Goal: Information Seeking & Learning: Learn about a topic

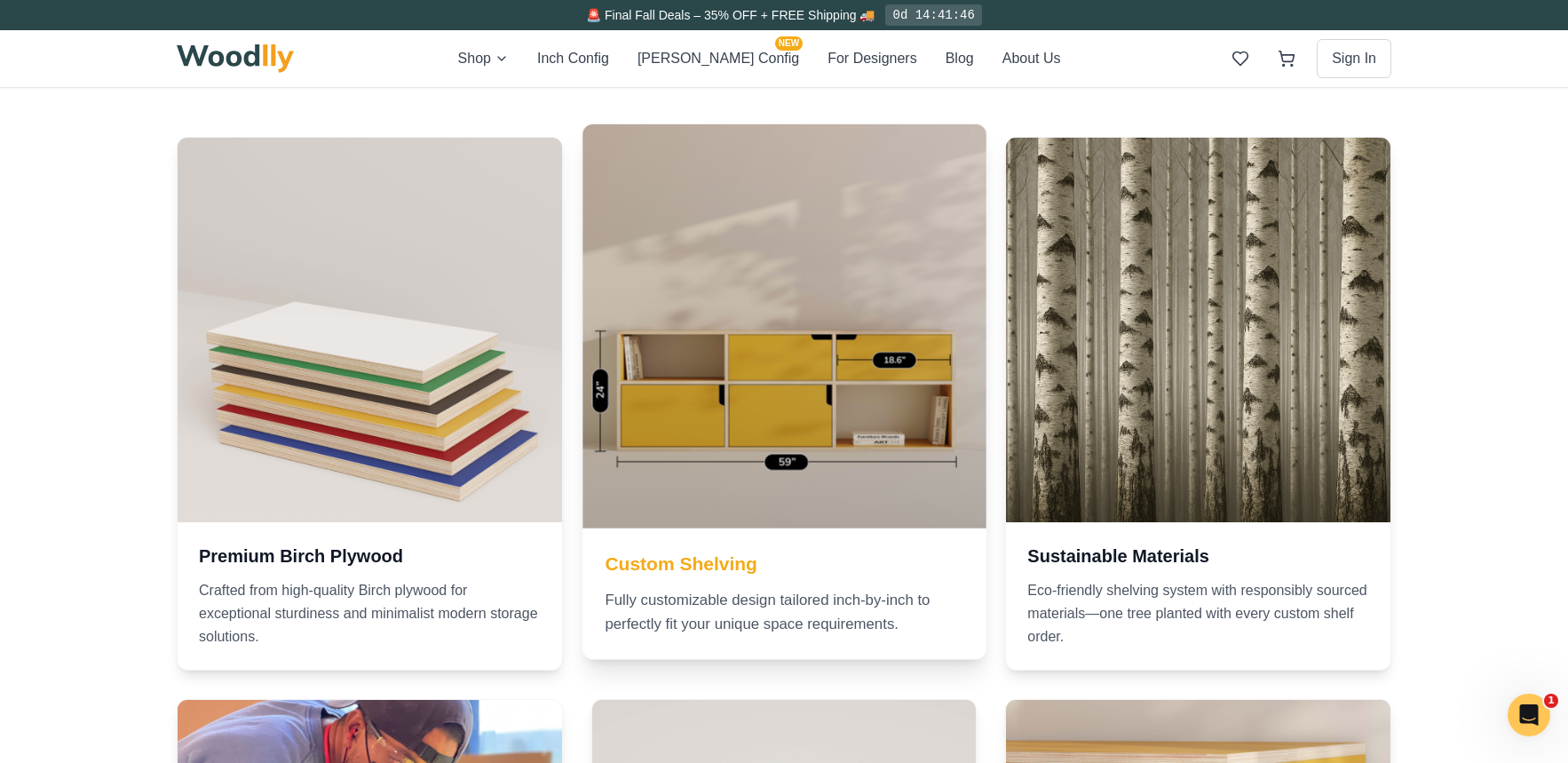
scroll to position [1154, 0]
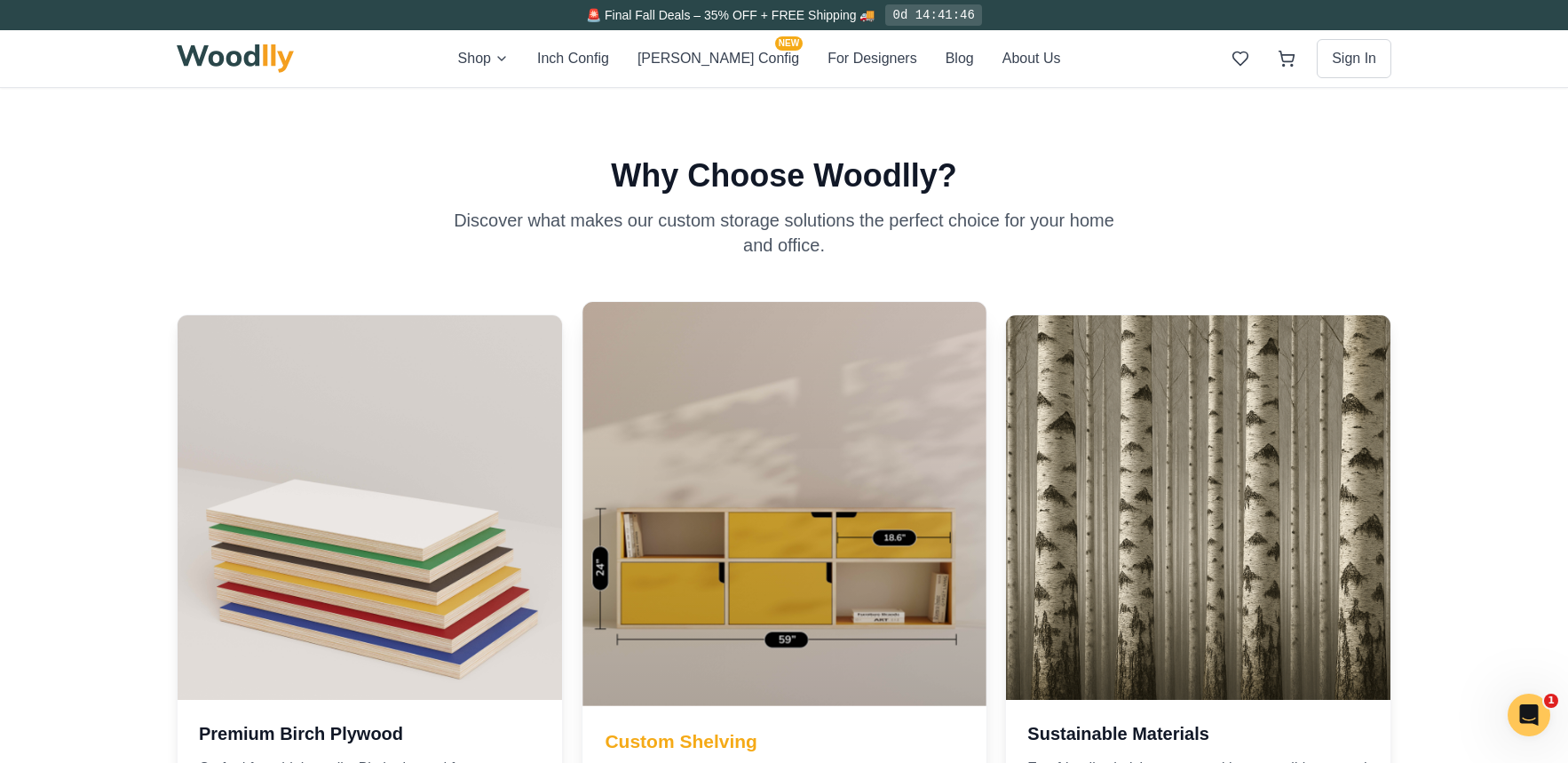
click at [835, 516] on div at bounding box center [784, 504] width 403 height 404
click at [812, 485] on div at bounding box center [784, 504] width 403 height 404
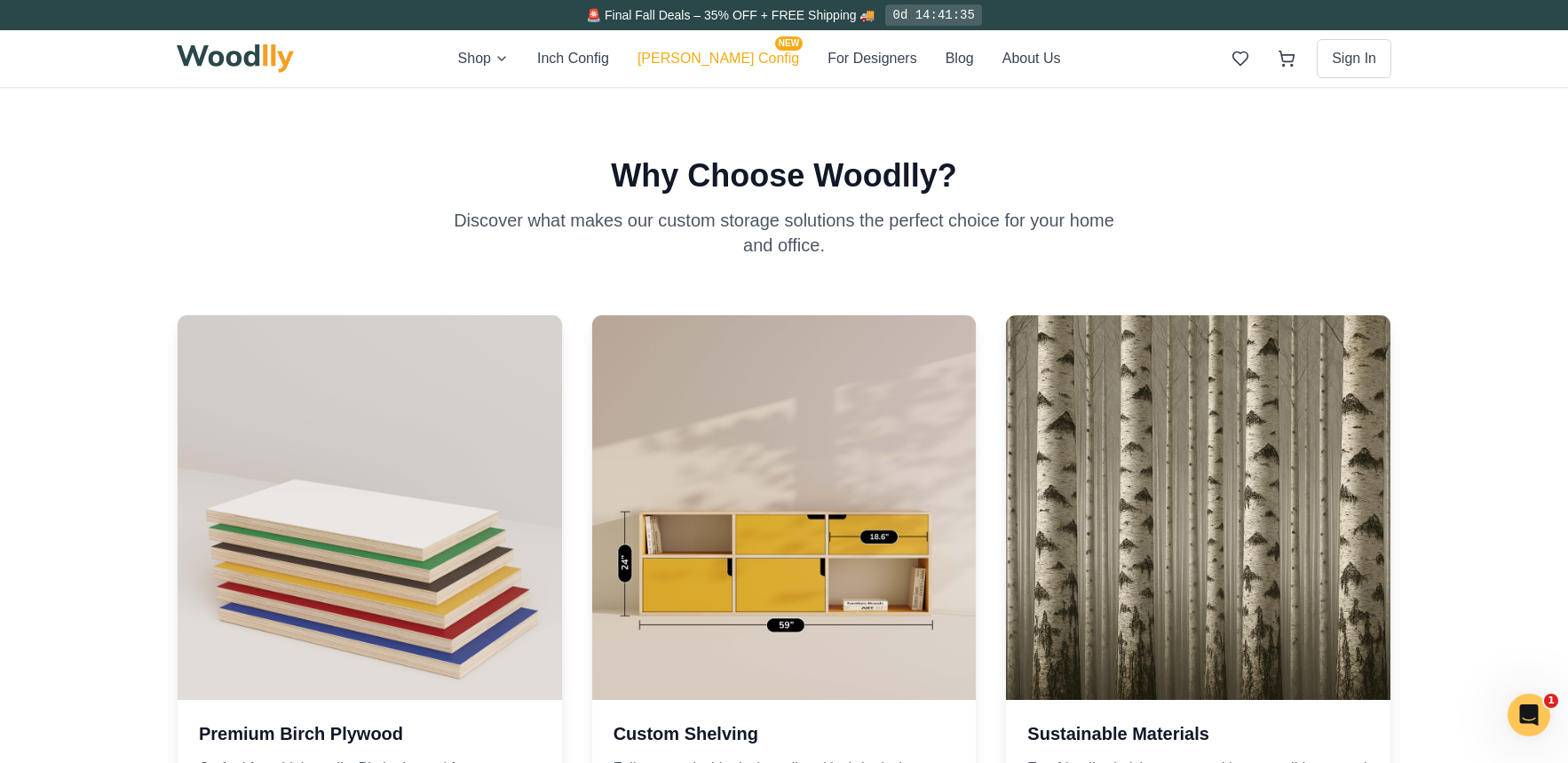
click at [713, 57] on button "[PERSON_NAME] Config NEW" at bounding box center [718, 58] width 162 height 23
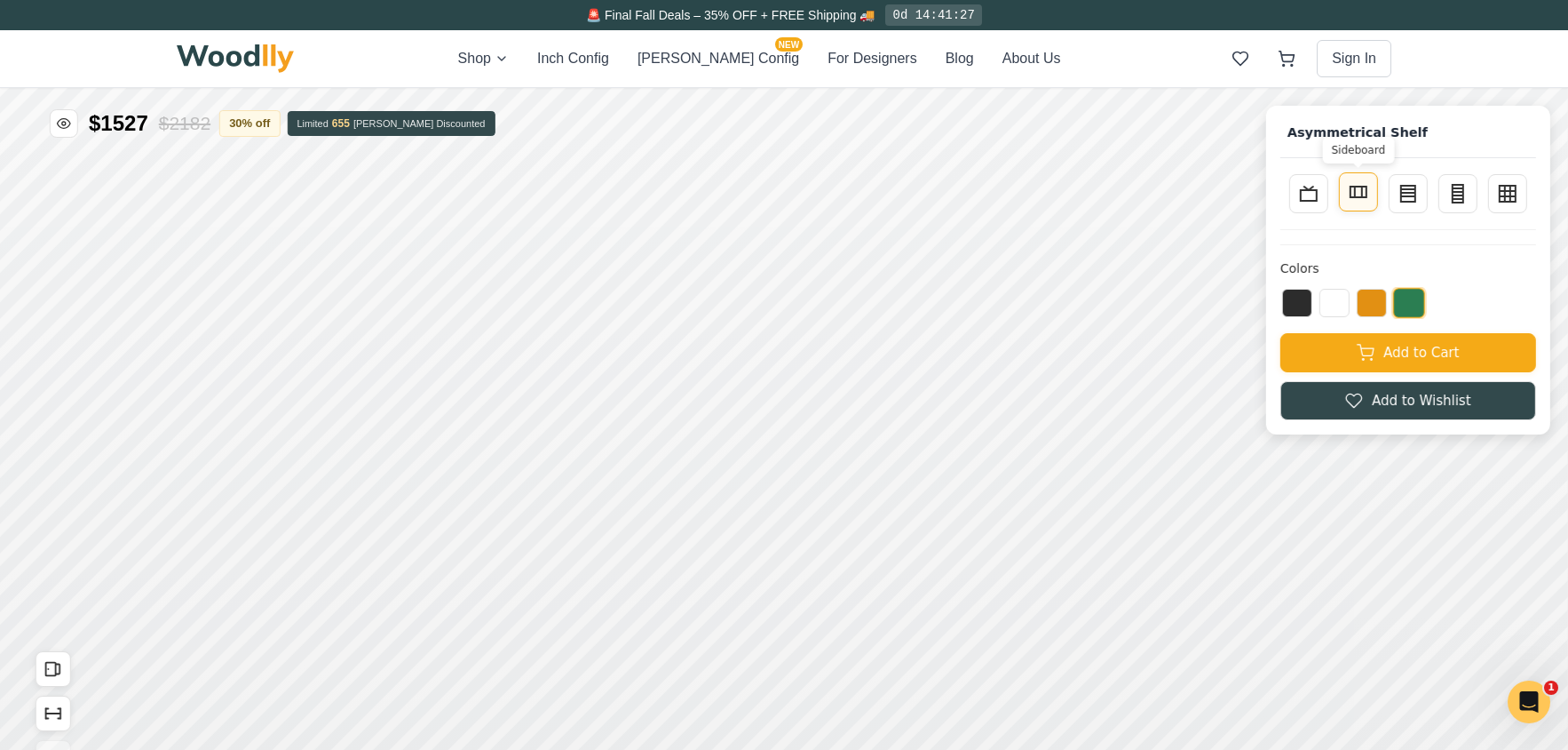
click at [1362, 197] on line at bounding box center [1362, 191] width 0 height 10
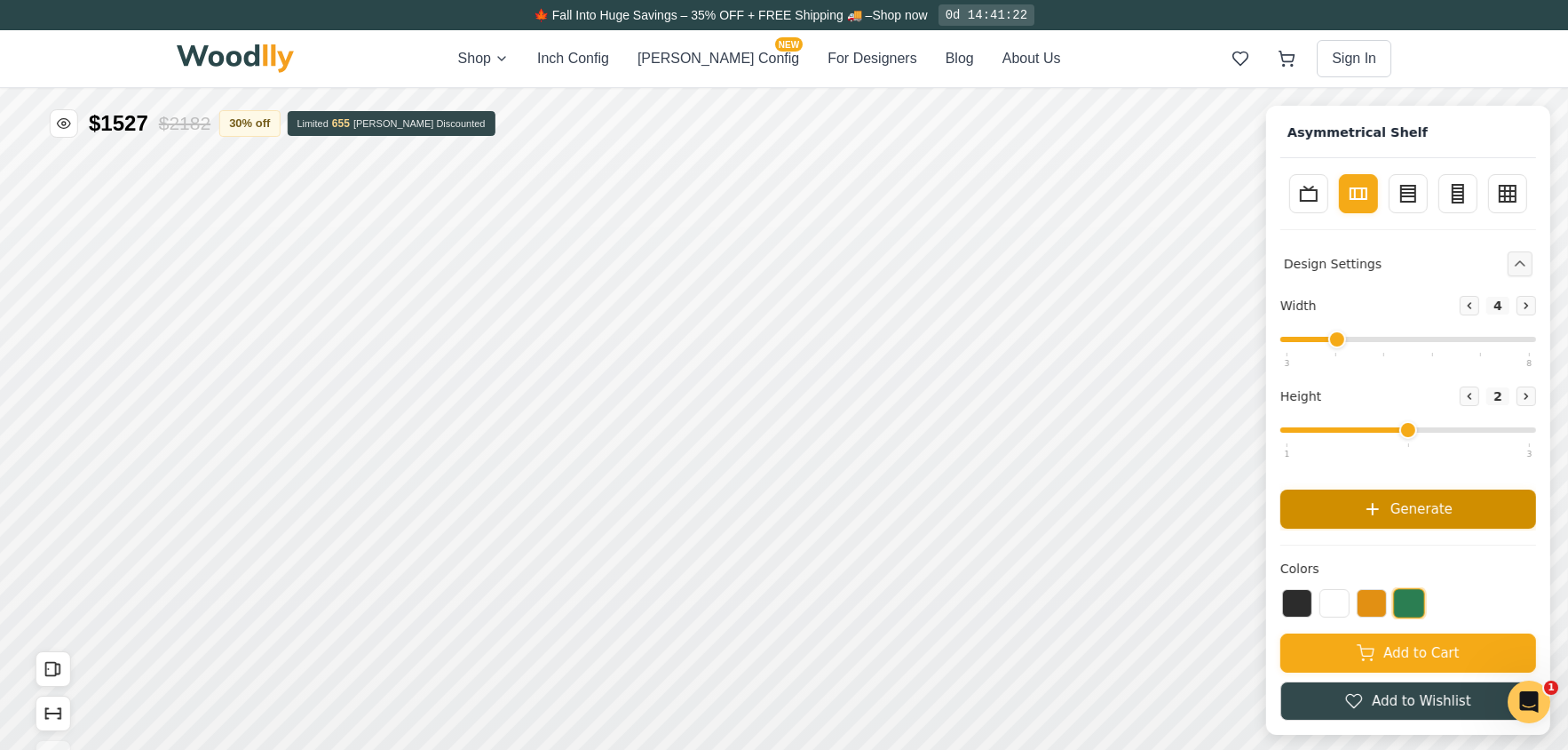
click at [1418, 506] on span "Generate" at bounding box center [1422, 508] width 62 height 21
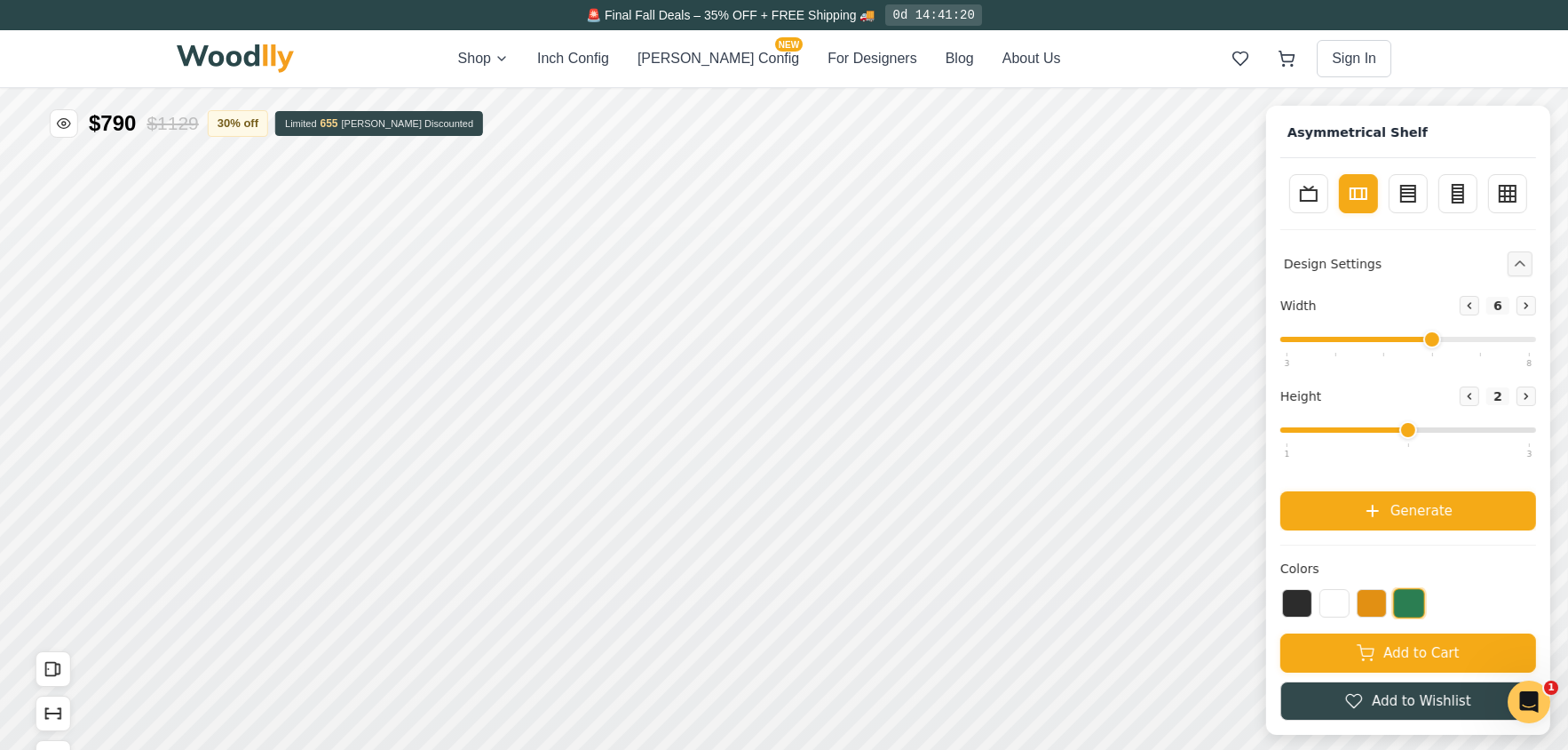
drag, startPoint x: 1357, startPoint y: 339, endPoint x: 1424, endPoint y: 342, distance: 67.1
type input "6"
click at [1424, 342] on input "range" at bounding box center [1408, 340] width 256 height 6
click at [1362, 504] on button "Generate" at bounding box center [1408, 509] width 256 height 39
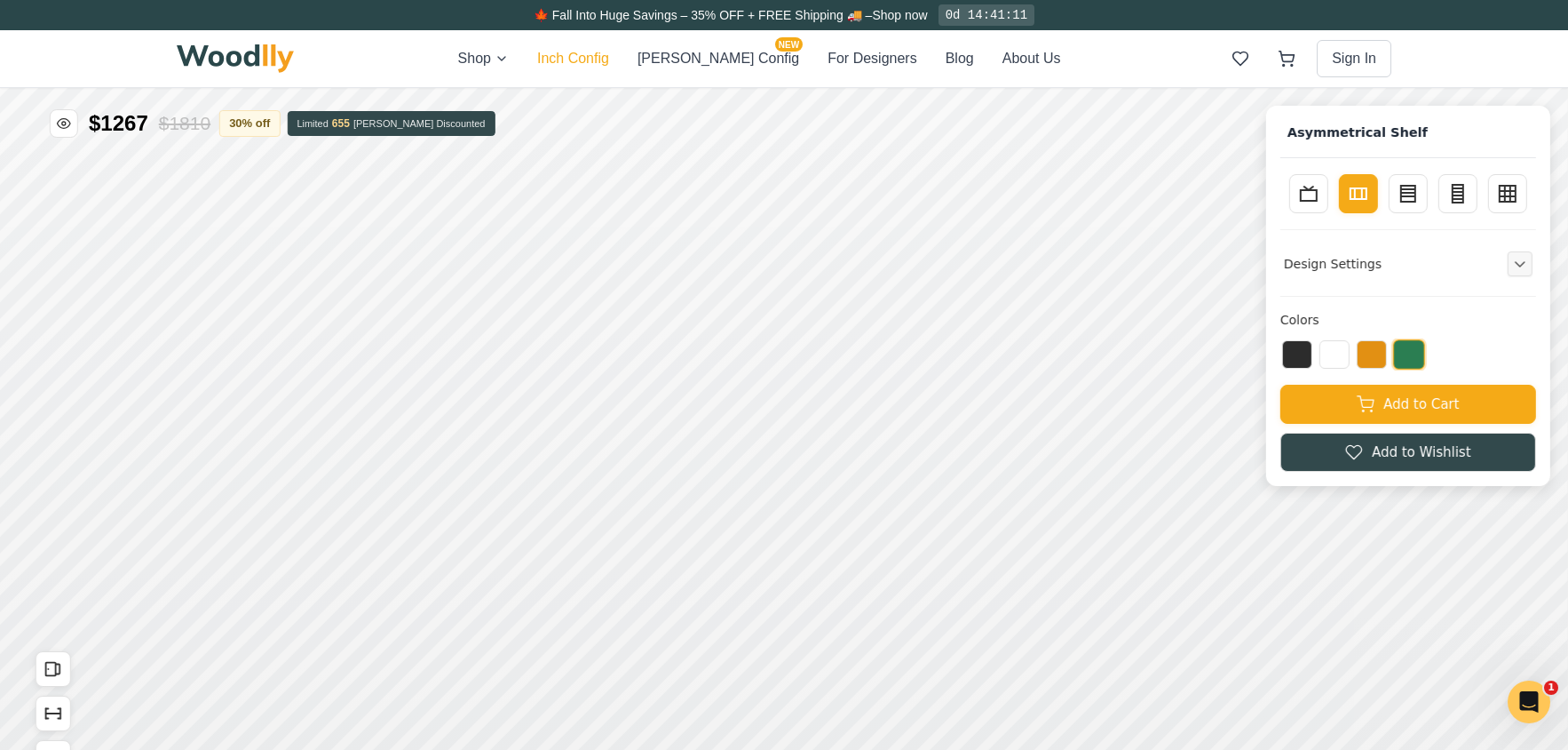
click at [609, 60] on button "Inch Config" at bounding box center [573, 58] width 72 height 22
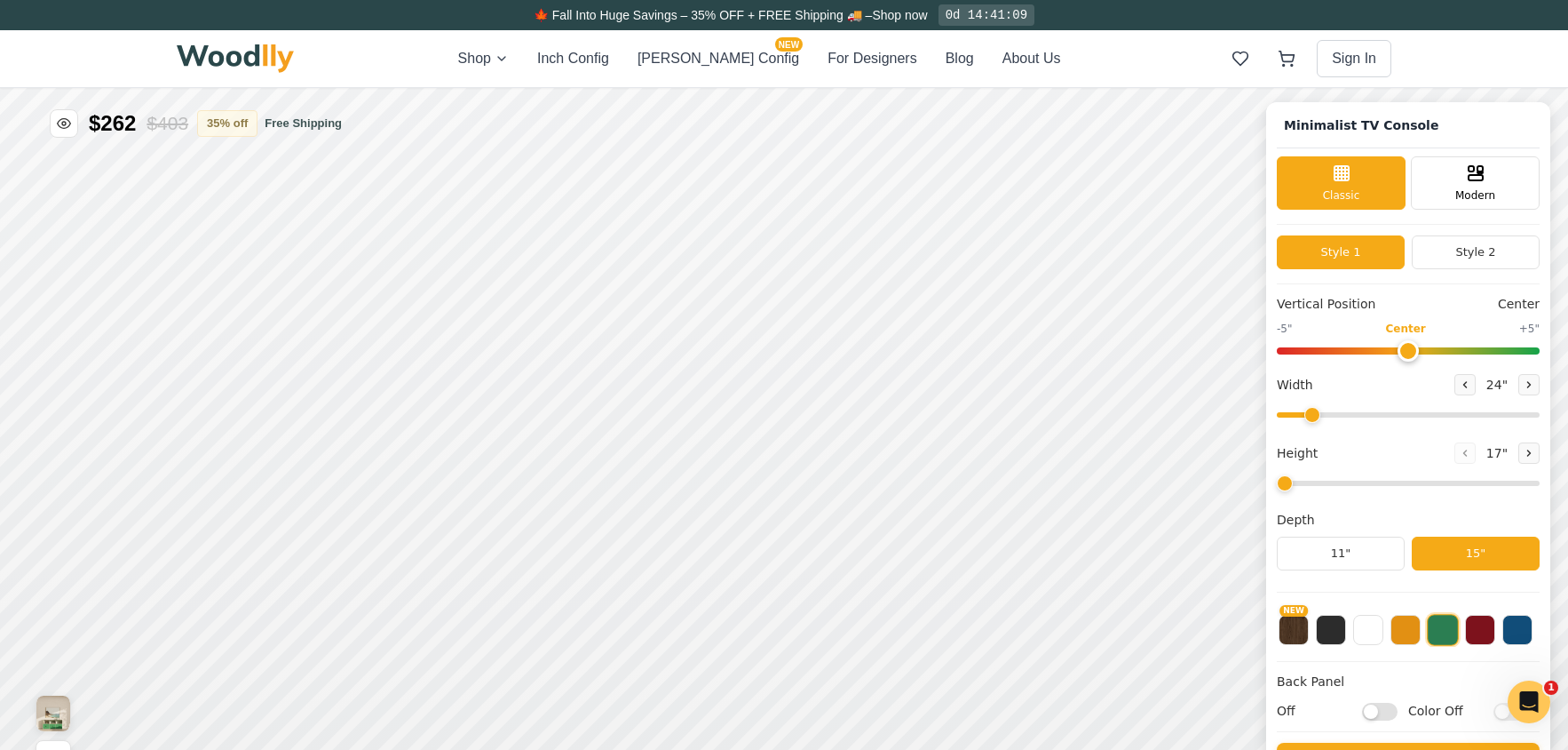
type input "63"
drag, startPoint x: 1329, startPoint y: 479, endPoint x: 1400, endPoint y: 484, distance: 71.2
type input "4"
click at [1400, 484] on input "range" at bounding box center [1408, 483] width 263 height 6
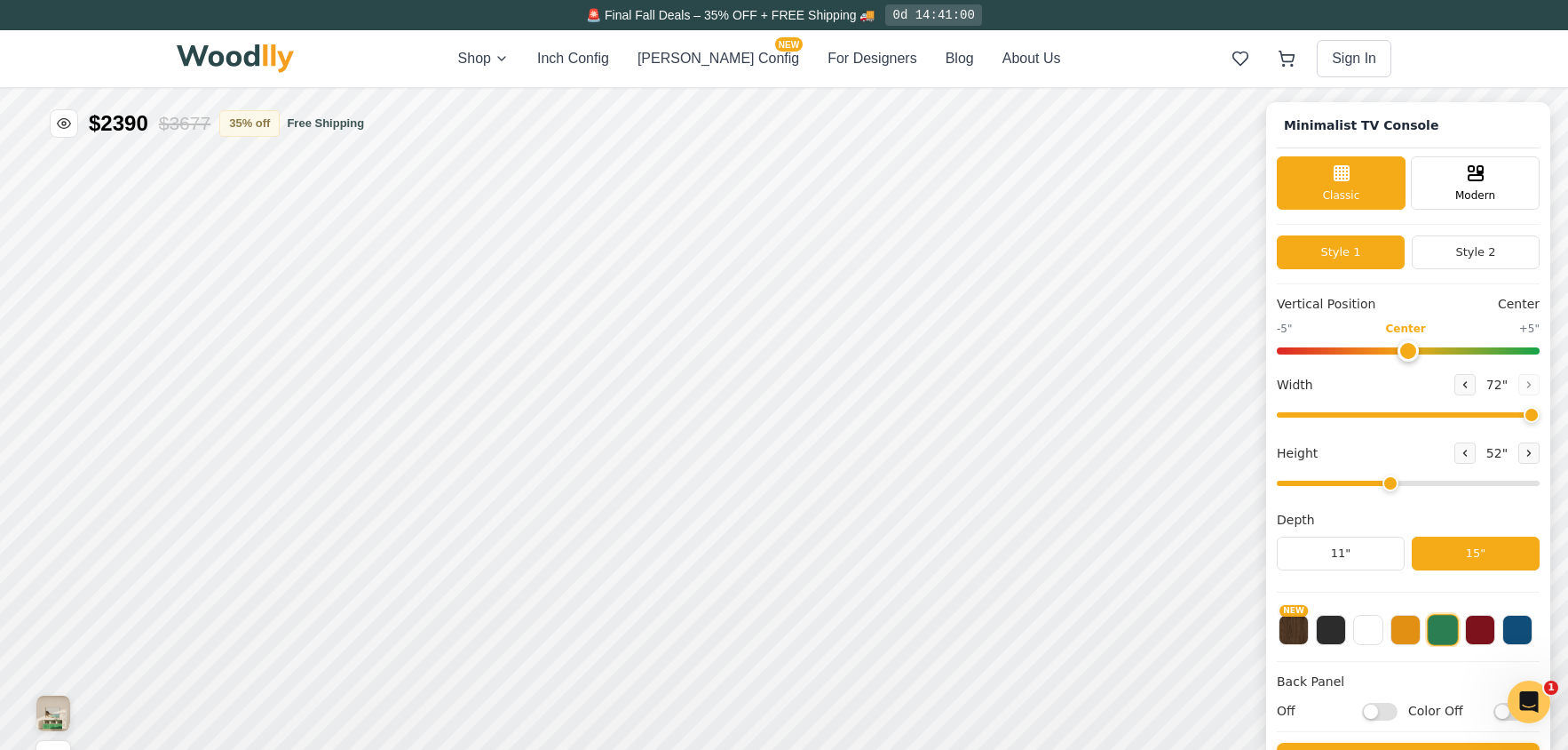
drag, startPoint x: 1507, startPoint y: 416, endPoint x: 1551, endPoint y: 424, distance: 44.7
type input "72"
click at [1540, 418] on input "range" at bounding box center [1408, 415] width 263 height 6
drag, startPoint x: 1406, startPoint y: 480, endPoint x: 1368, endPoint y: 478, distance: 38.1
type input "3"
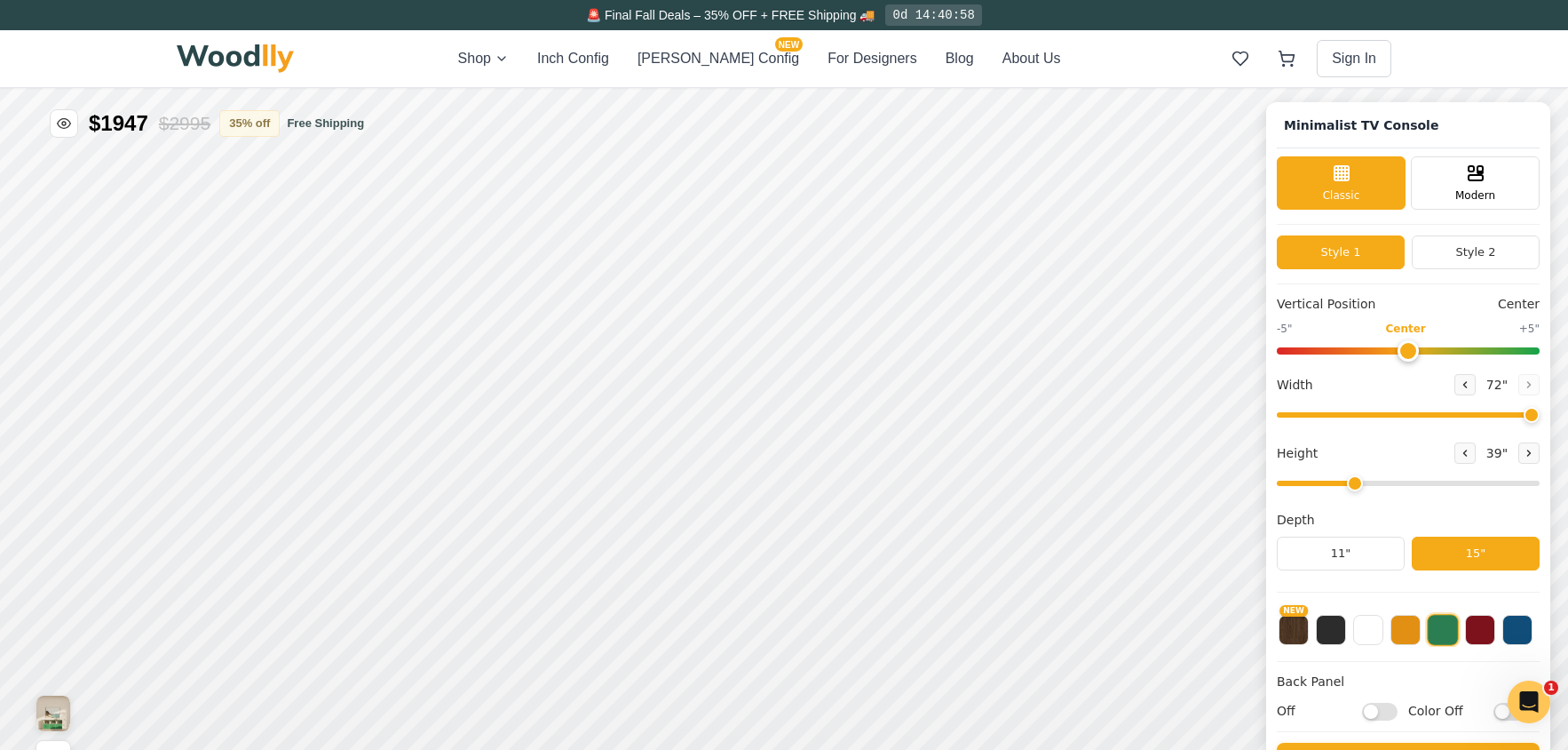
click at [1368, 480] on input "range" at bounding box center [1408, 483] width 263 height 6
drag, startPoint x: 1539, startPoint y: 419, endPoint x: 1495, endPoint y: 410, distance: 44.9
type input "62"
click at [1495, 412] on input "range" at bounding box center [1408, 415] width 263 height 6
click at [1471, 456] on icon at bounding box center [1465, 452] width 10 height 10
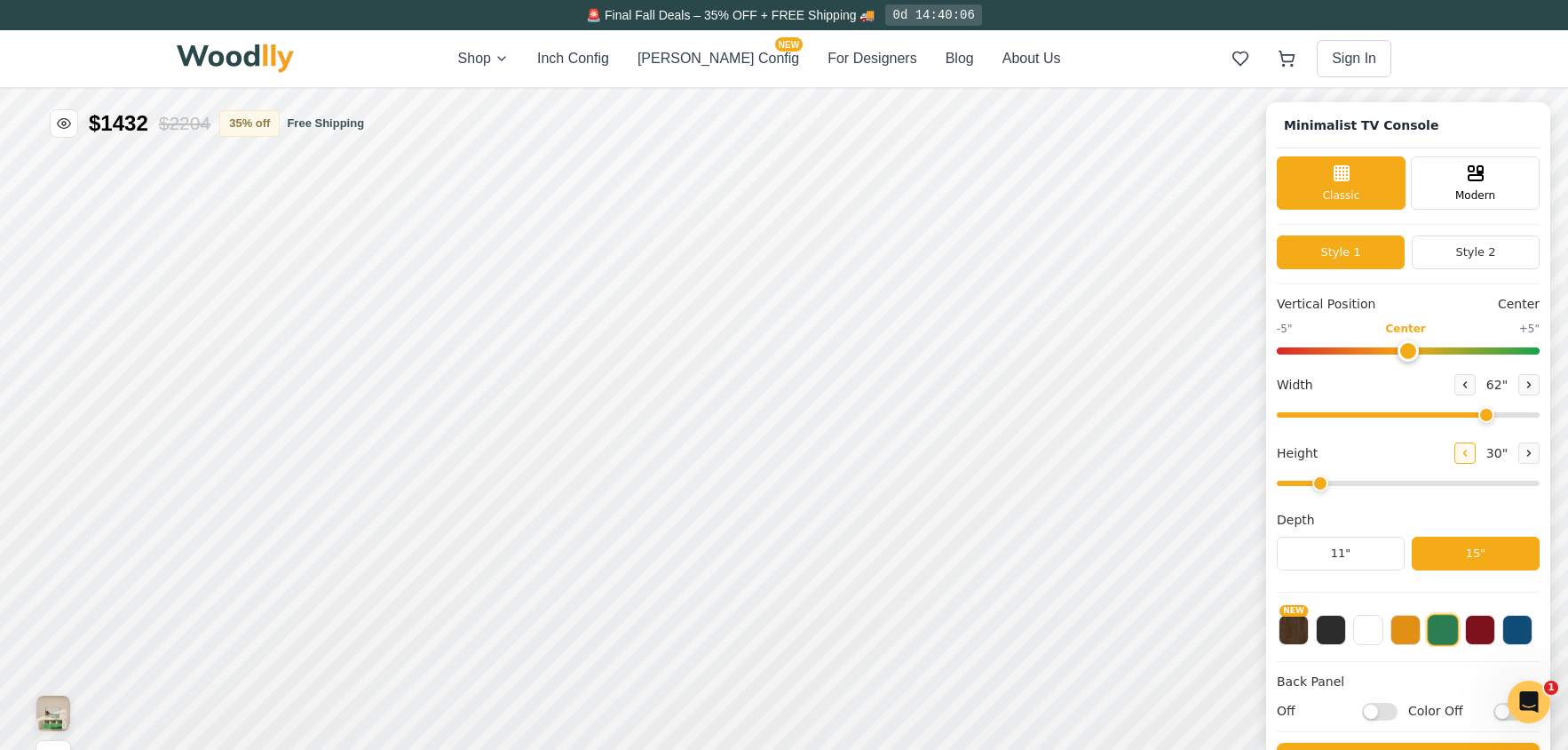
click at [1471, 456] on icon at bounding box center [1465, 452] width 10 height 10
click at [1534, 458] on icon at bounding box center [1529, 452] width 10 height 10
drag, startPoint x: 1369, startPoint y: 484, endPoint x: 1352, endPoint y: 485, distance: 17.0
click at [1352, 485] on input "range" at bounding box center [1408, 483] width 263 height 6
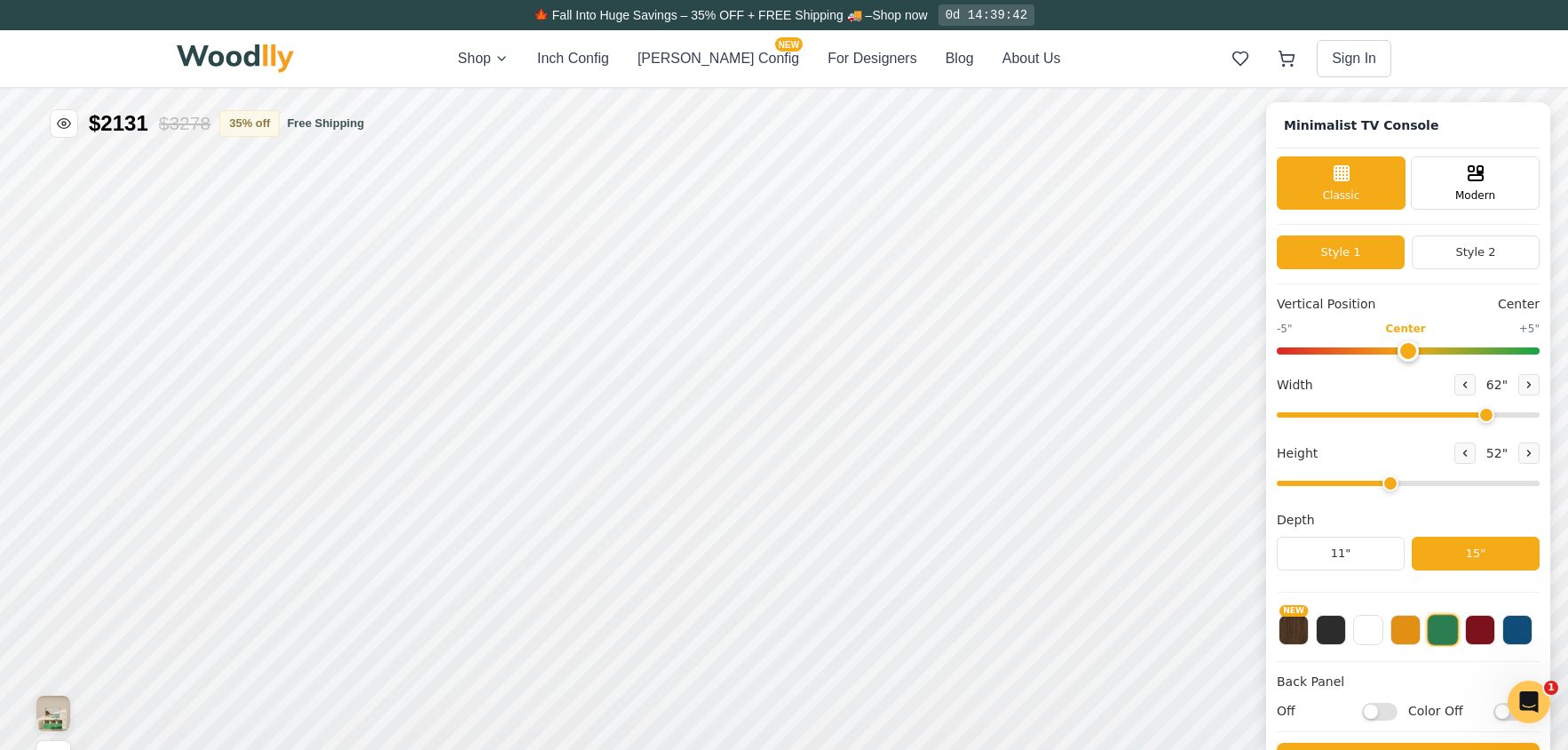
drag, startPoint x: 1366, startPoint y: 488, endPoint x: 1387, endPoint y: 480, distance: 22.5
click at [1387, 480] on input "range" at bounding box center [1408, 483] width 263 height 6
click at [1495, 249] on button "Style 2" at bounding box center [1475, 252] width 128 height 34
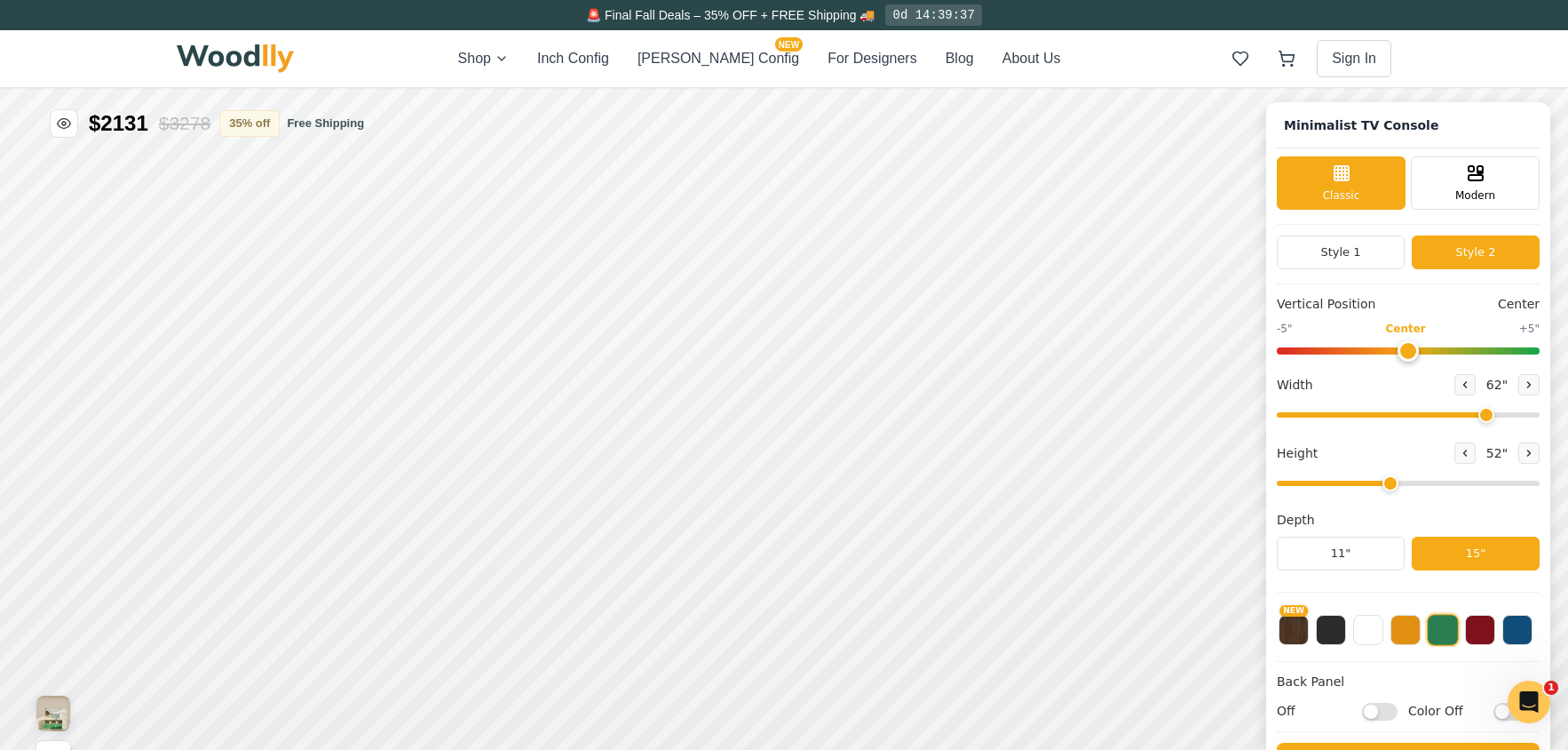
click at [1490, 246] on button "Style 2" at bounding box center [1475, 252] width 128 height 34
click at [1374, 249] on button "Style 1" at bounding box center [1341, 252] width 128 height 34
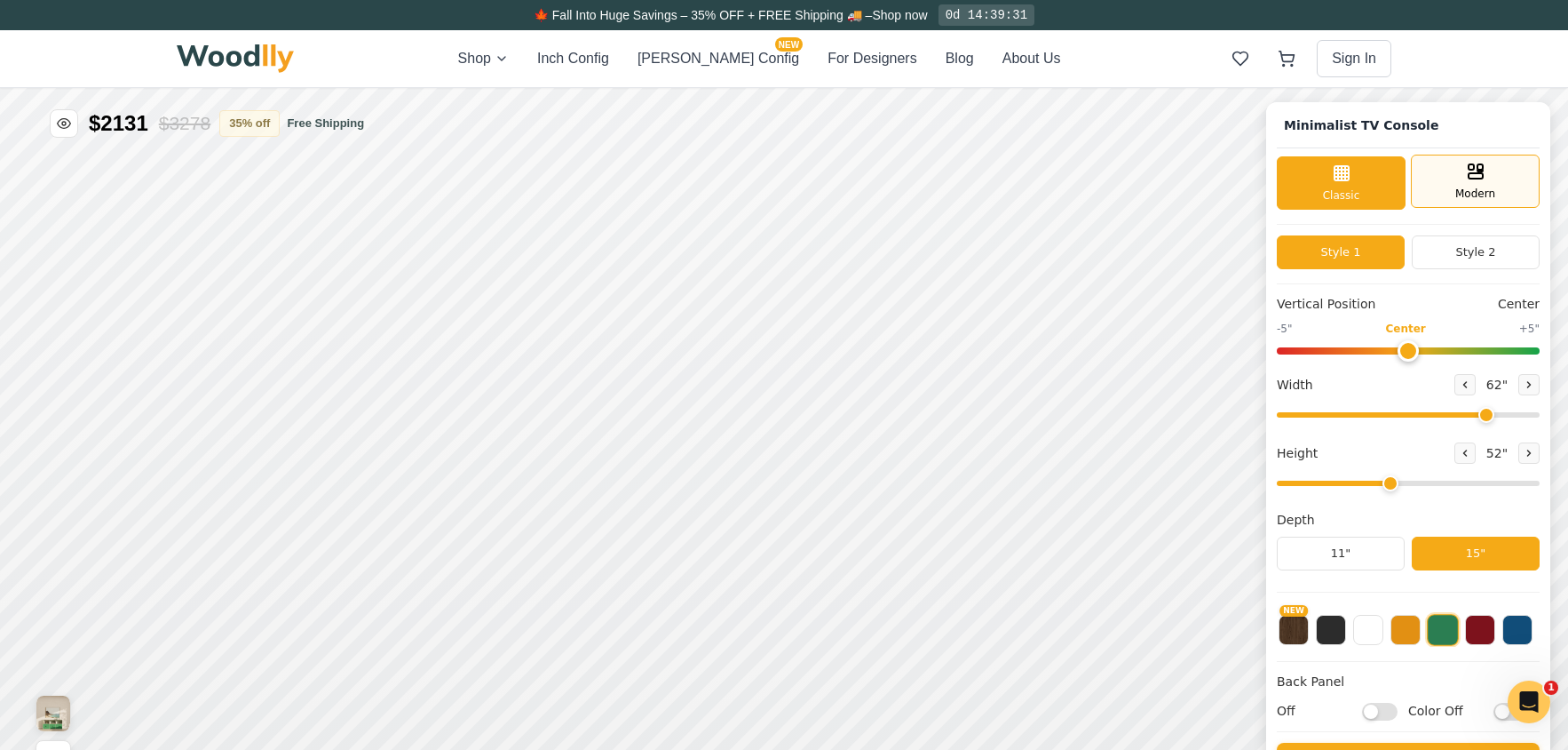
click at [1445, 203] on div "Modern" at bounding box center [1475, 181] width 129 height 53
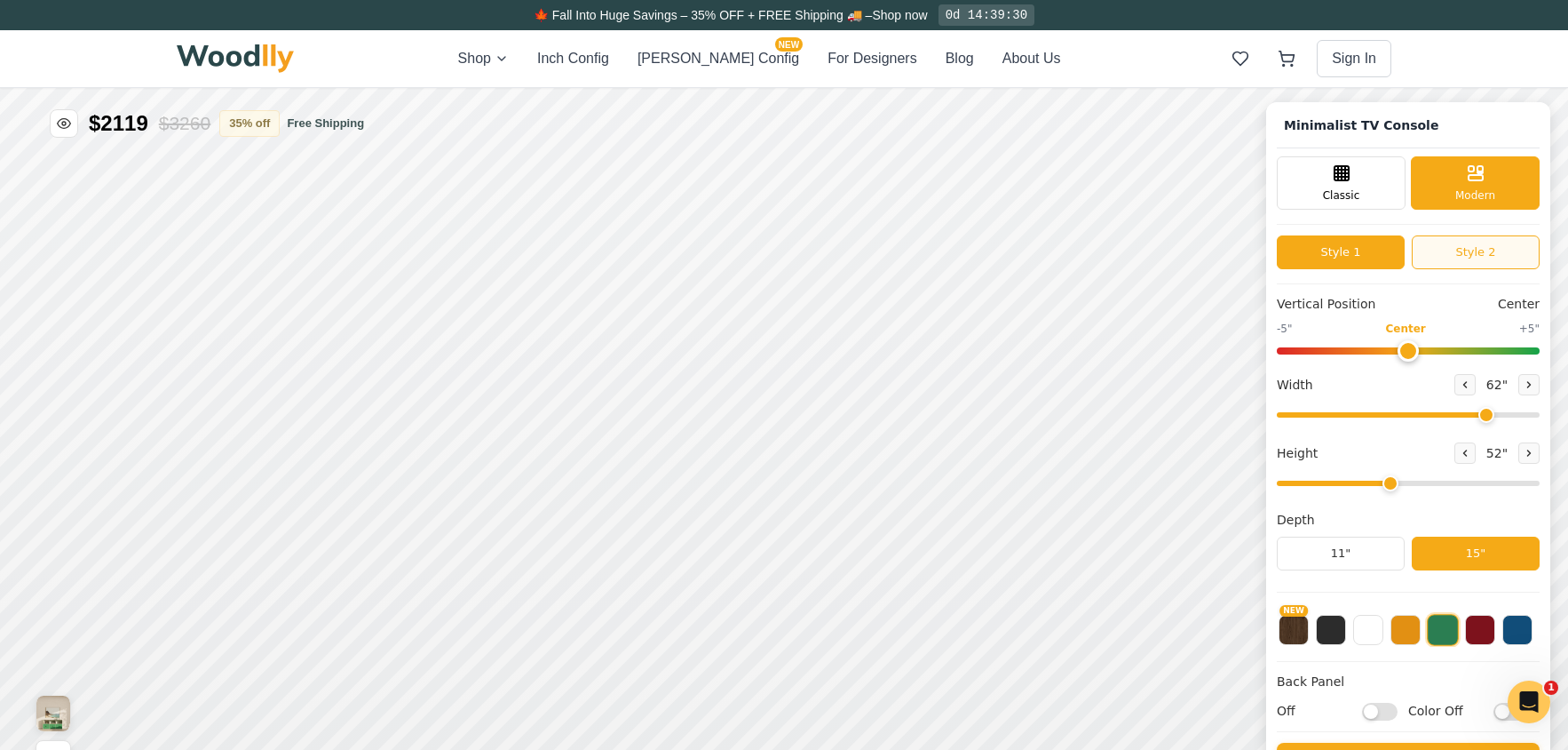
click at [1447, 244] on button "Style 2" at bounding box center [1475, 252] width 128 height 34
click at [1363, 249] on button "Style 1" at bounding box center [1341, 252] width 128 height 34
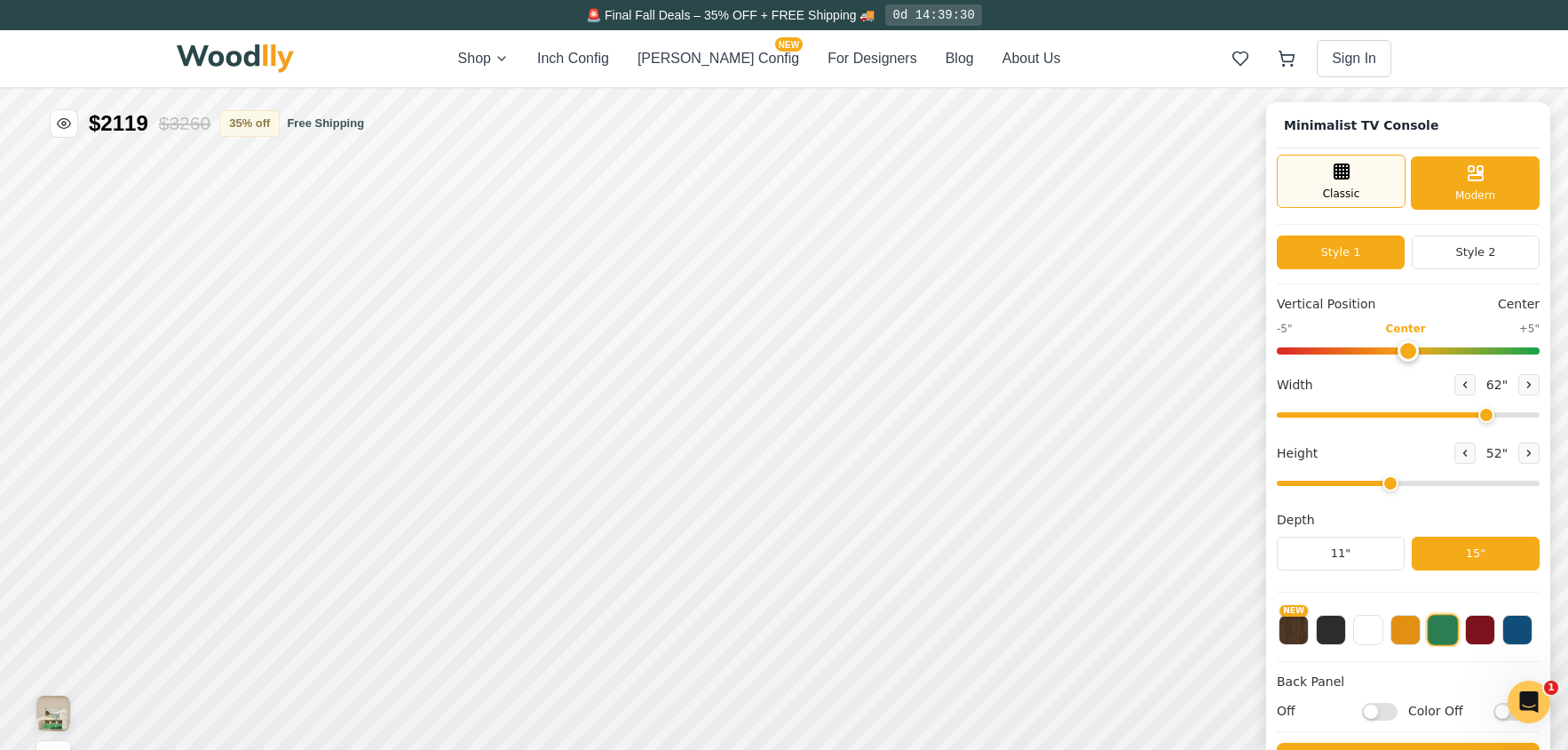
click at [1353, 181] on icon at bounding box center [1341, 171] width 22 height 22
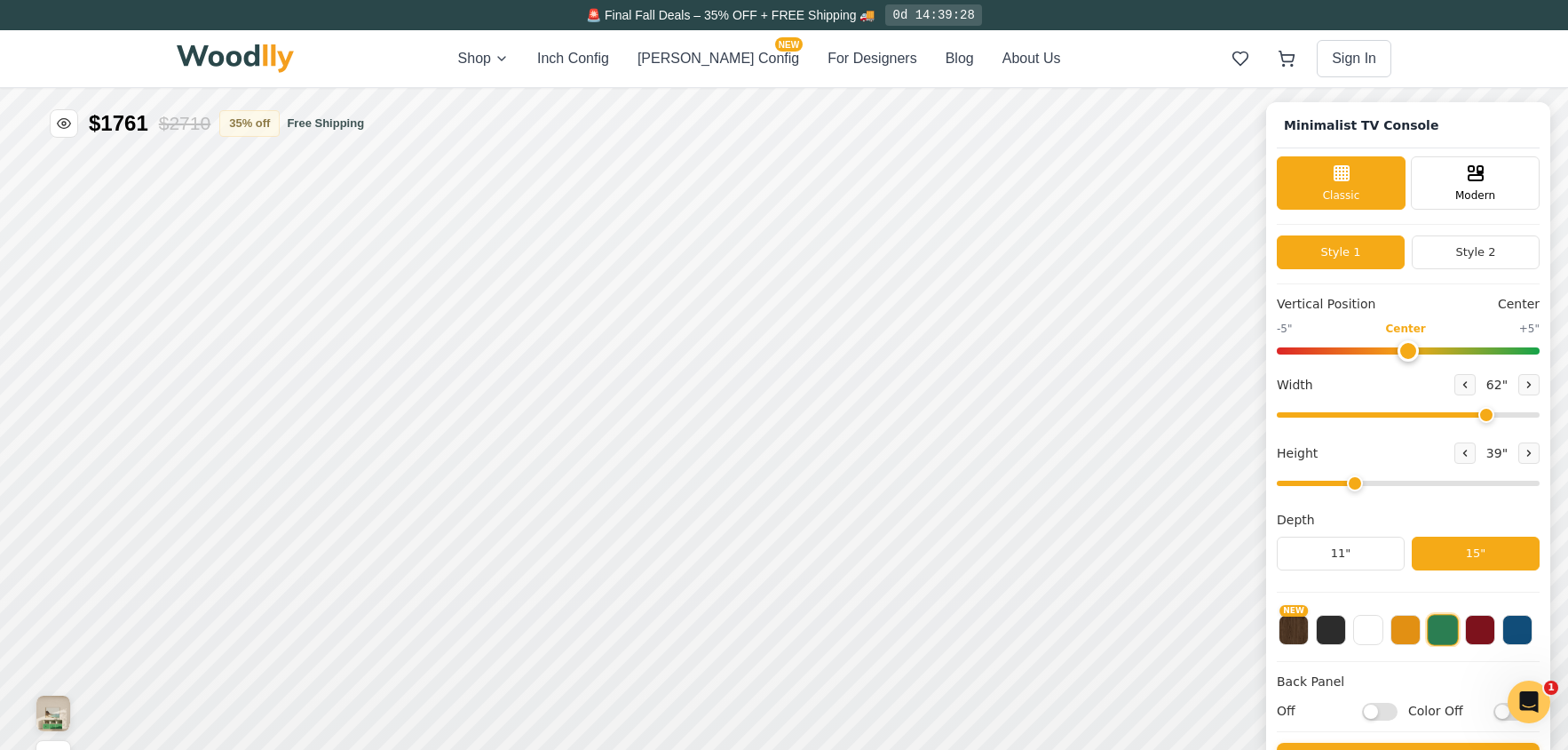
drag, startPoint x: 1398, startPoint y: 477, endPoint x: 1371, endPoint y: 479, distance: 27.1
type input "3"
click at [1371, 480] on input "range" at bounding box center [1408, 483] width 263 height 6
click at [959, 449] on rect at bounding box center [952, 448] width 14 height 18
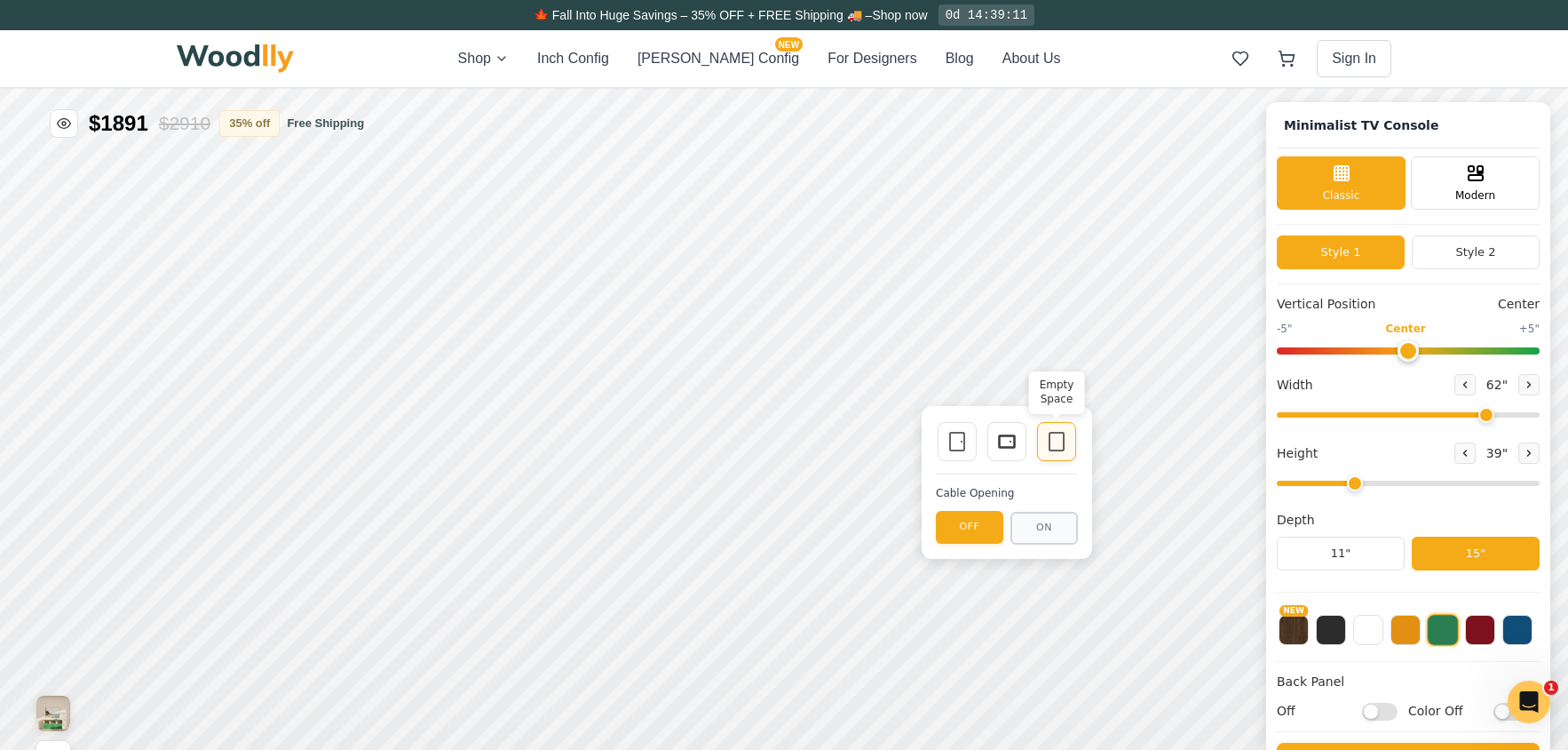
click at [1051, 444] on icon at bounding box center [1056, 441] width 22 height 22
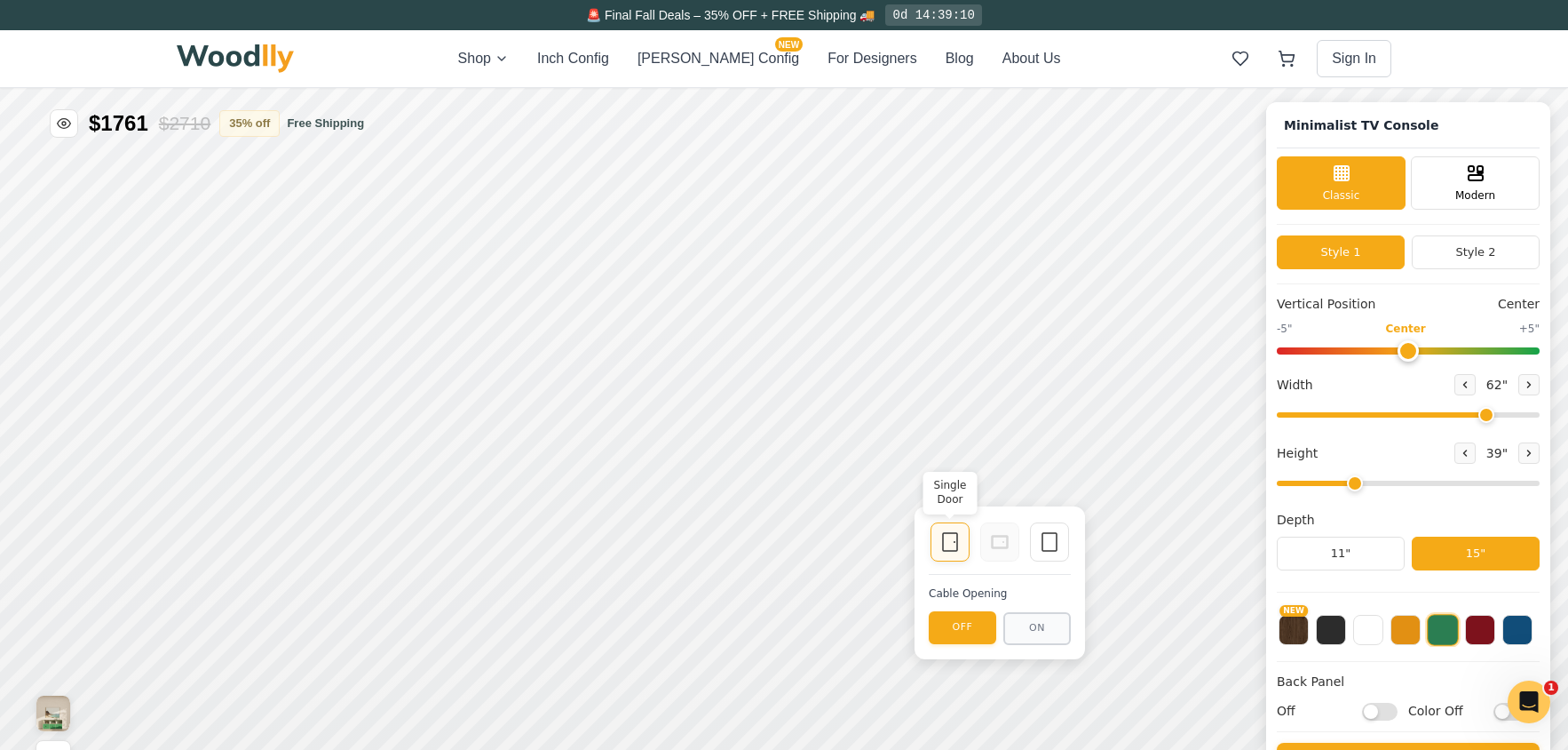
click at [947, 544] on icon at bounding box center [950, 541] width 22 height 22
click at [1043, 547] on rect at bounding box center [1049, 541] width 14 height 18
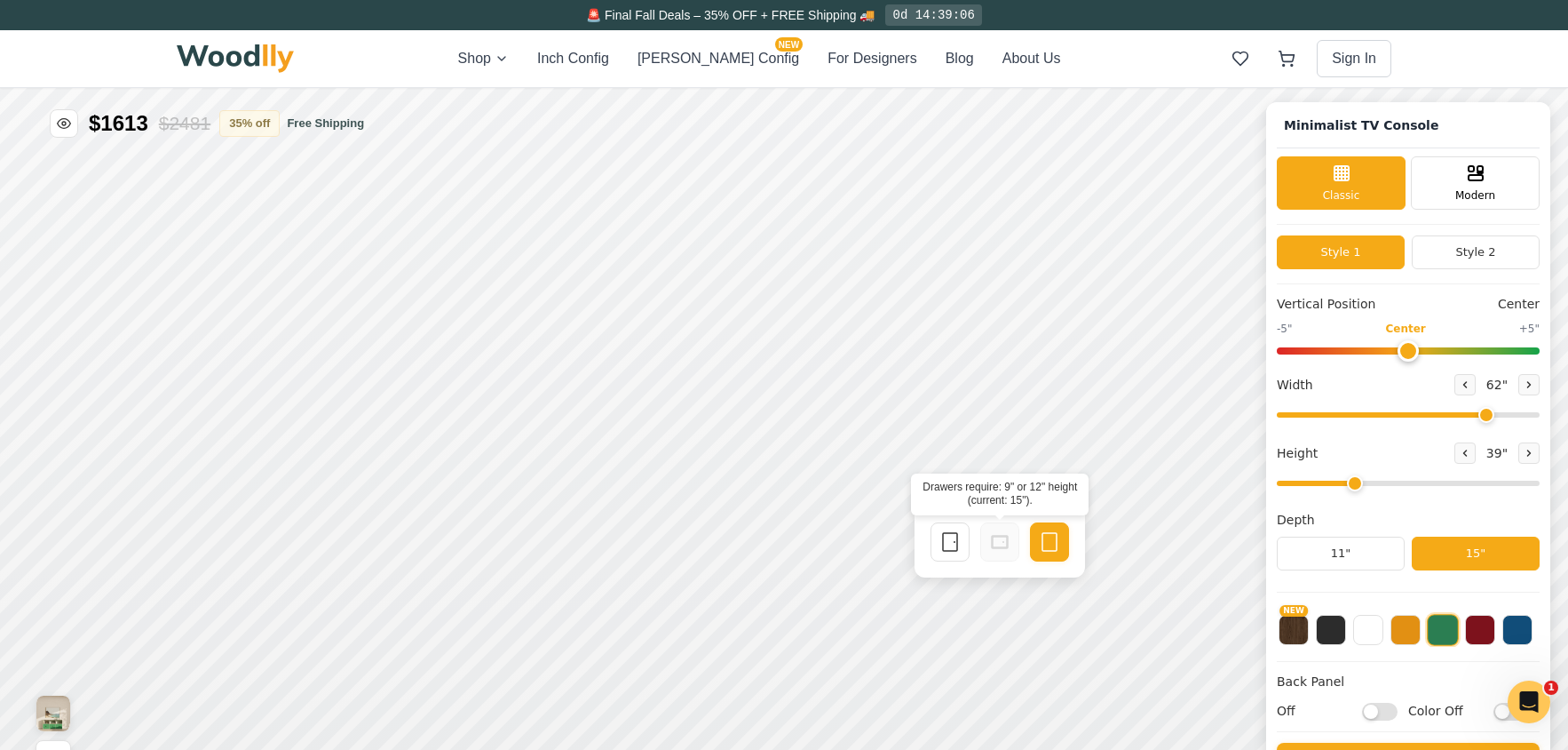
click at [992, 545] on rect at bounding box center [1000, 541] width 16 height 12
click at [953, 546] on icon at bounding box center [950, 541] width 22 height 22
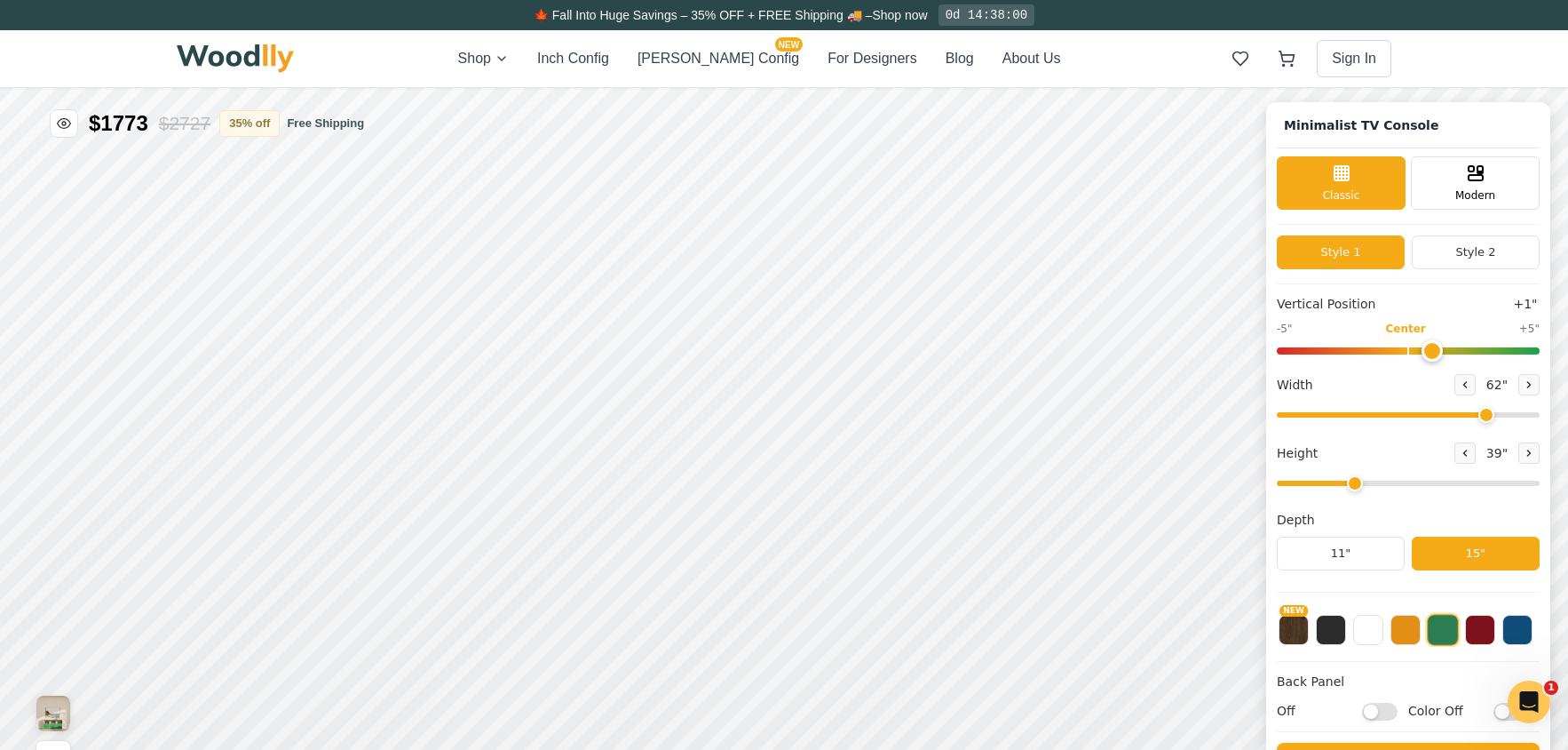
drag, startPoint x: 1421, startPoint y: 353, endPoint x: 1431, endPoint y: 346, distance: 12.2
type input "1"
click at [1431, 347] on input "range" at bounding box center [1408, 351] width 263 height 7
click at [257, 52] on img at bounding box center [235, 58] width 117 height 28
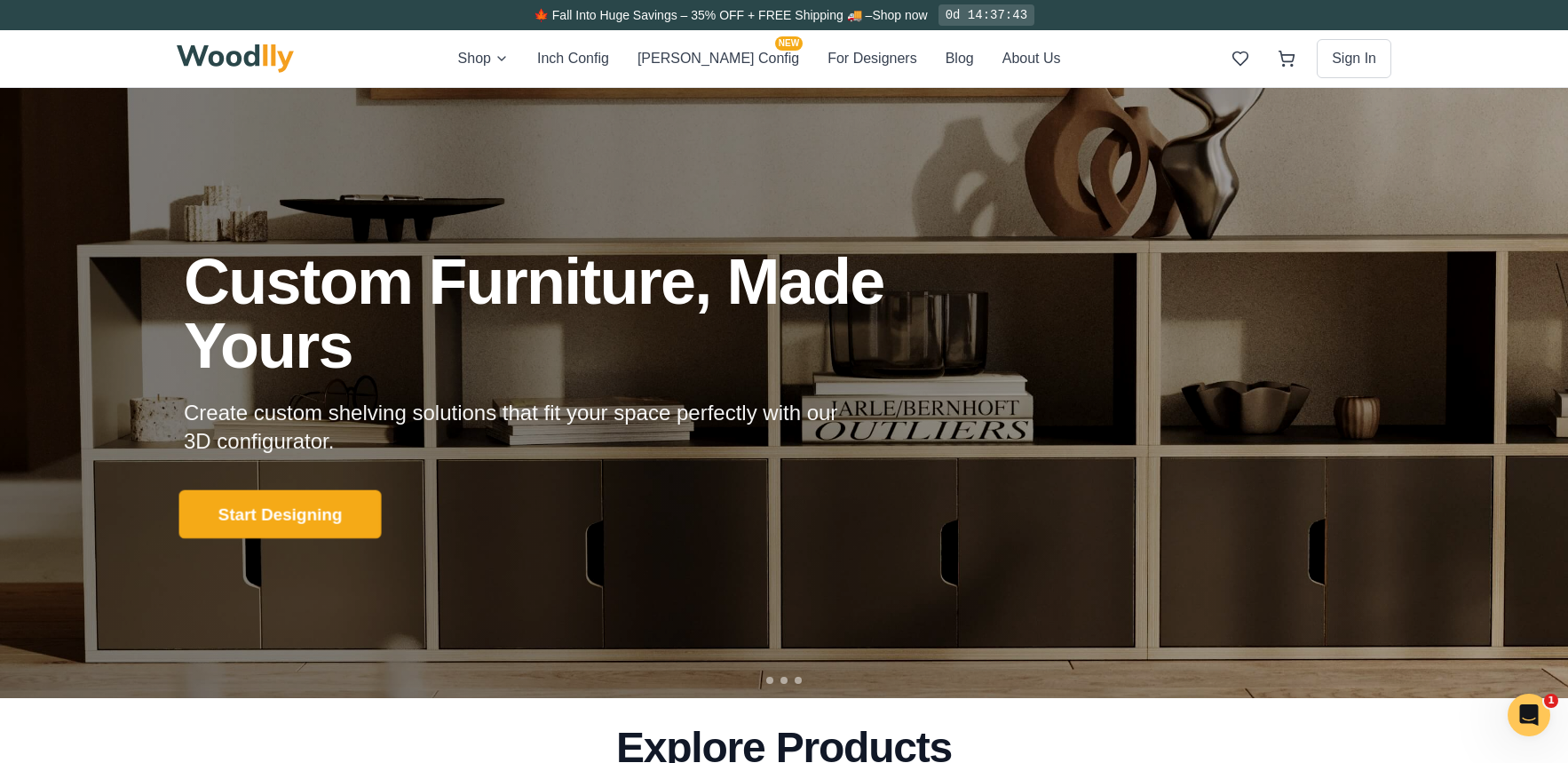
click at [296, 507] on button "Start Designing" at bounding box center [281, 514] width 202 height 49
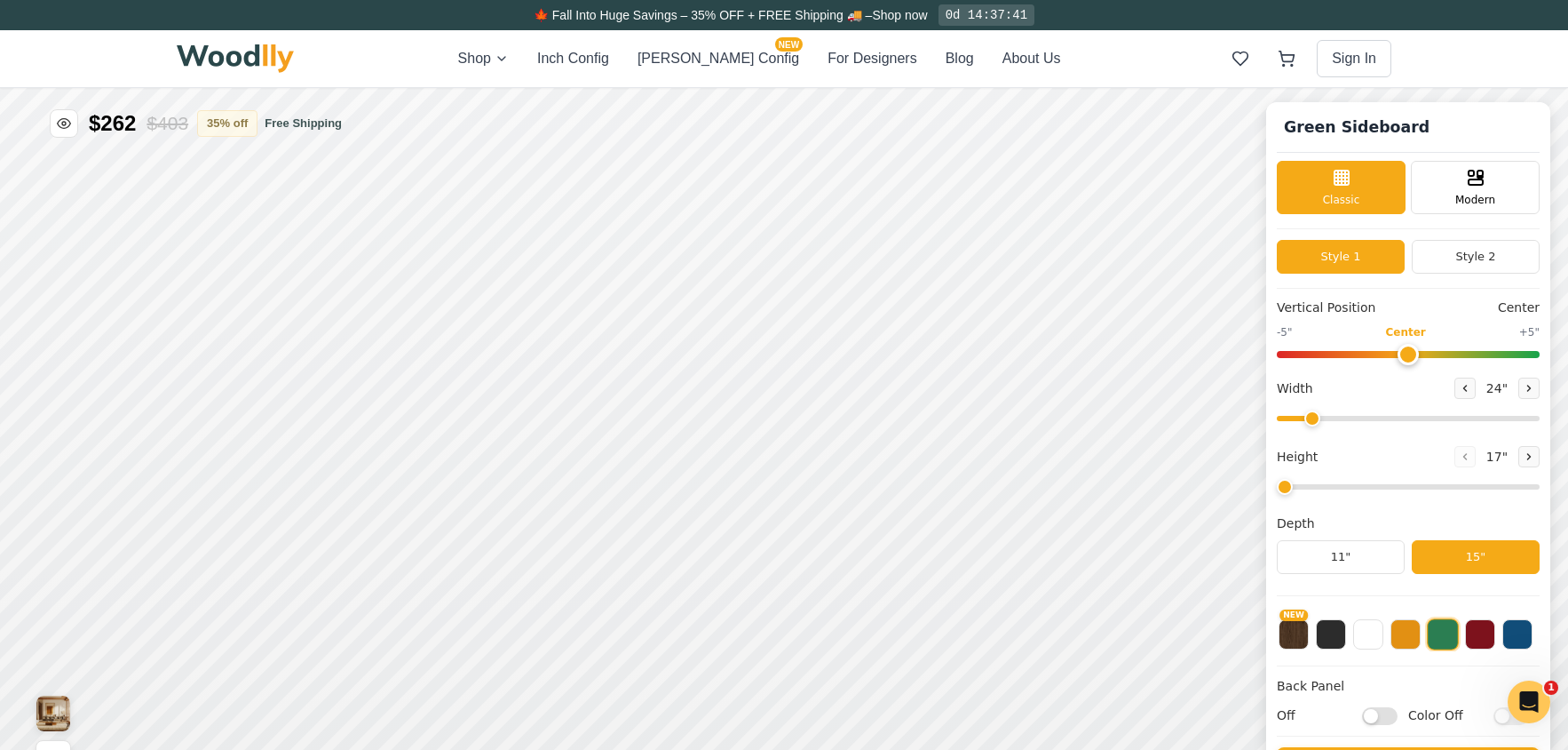
type input "56"
type input "2"
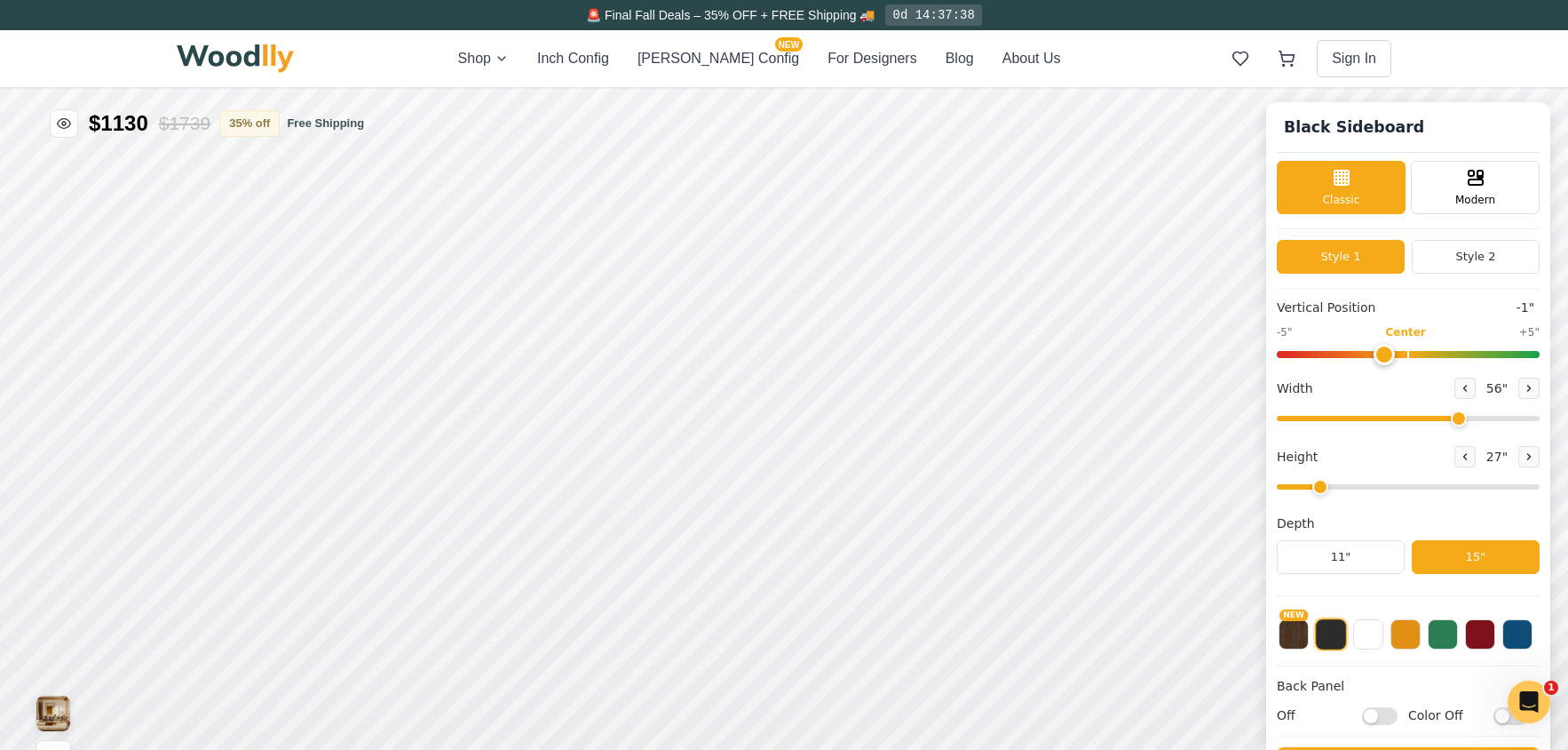
type input "0"
click at [1414, 356] on input "range" at bounding box center [1408, 355] width 263 height 7
drag, startPoint x: 1465, startPoint y: 415, endPoint x: 1309, endPoint y: 443, distance: 158.5
type input "62"
click at [1495, 421] on input "range" at bounding box center [1408, 419] width 263 height 6
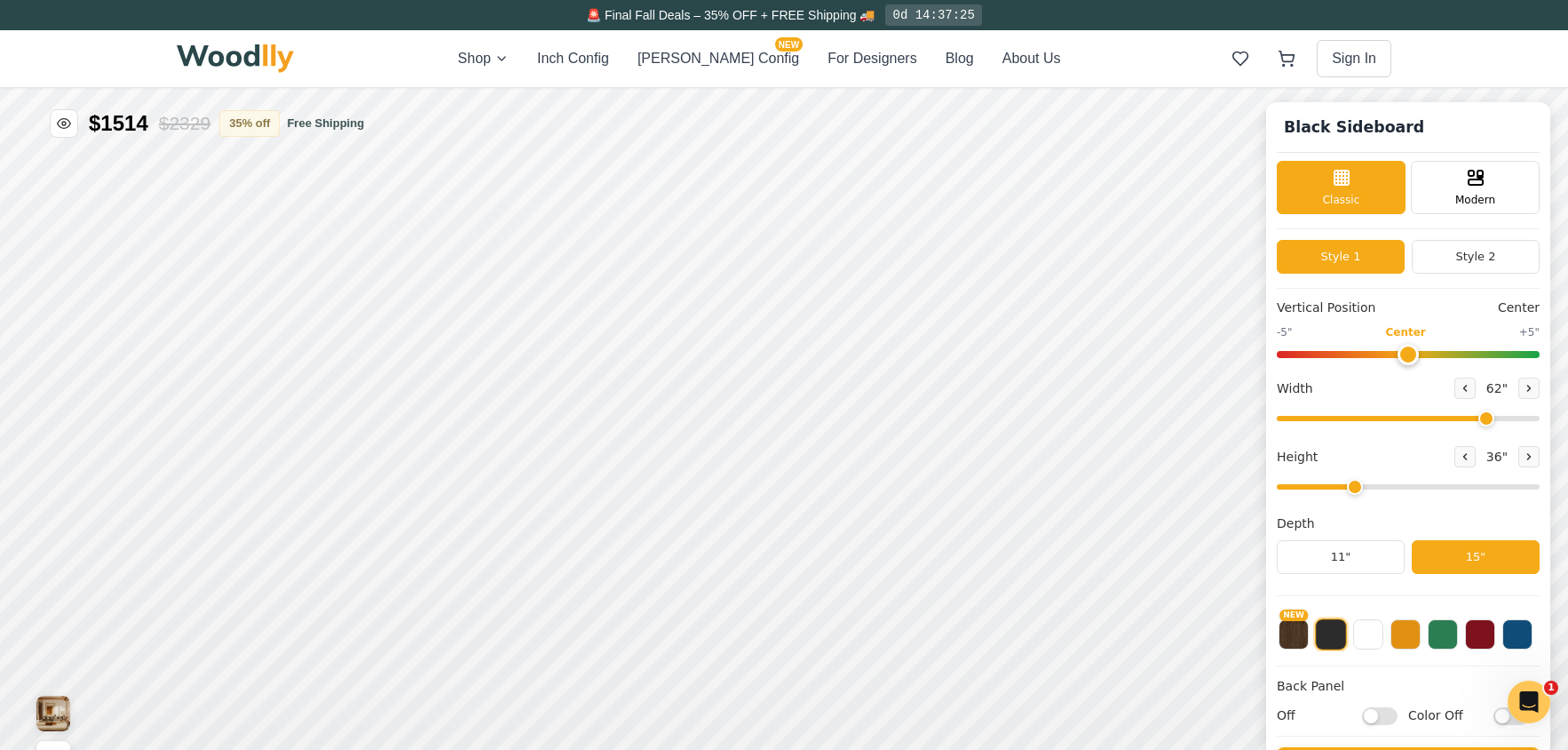
drag, startPoint x: 1336, startPoint y: 483, endPoint x: 1286, endPoint y: 493, distance: 51.0
type input "3"
click at [1355, 484] on input "range" at bounding box center [1408, 487] width 263 height 6
click at [253, 56] on img at bounding box center [235, 58] width 117 height 28
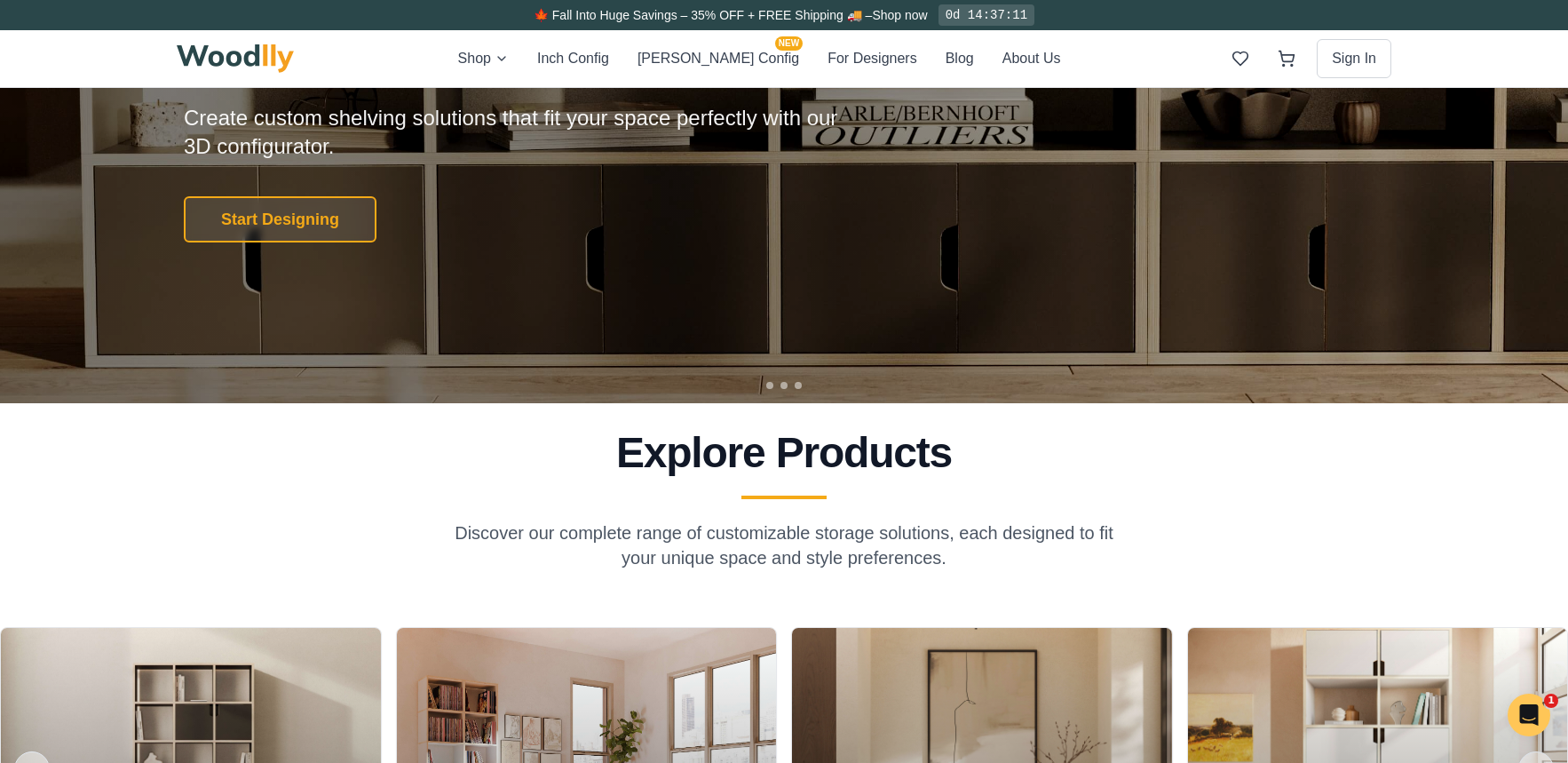
scroll to position [89, 0]
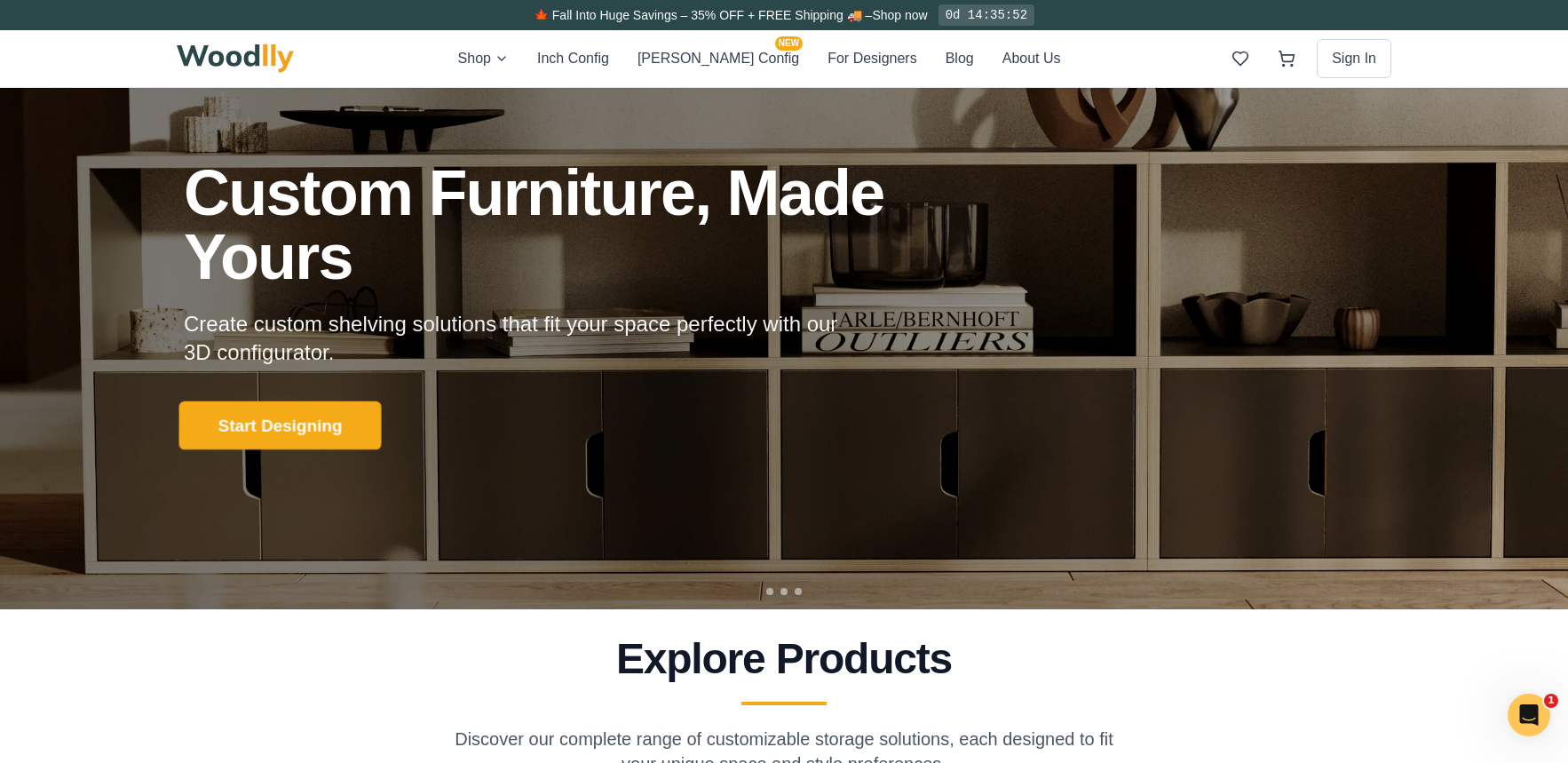
click at [301, 414] on button "Start Designing" at bounding box center [281, 425] width 202 height 49
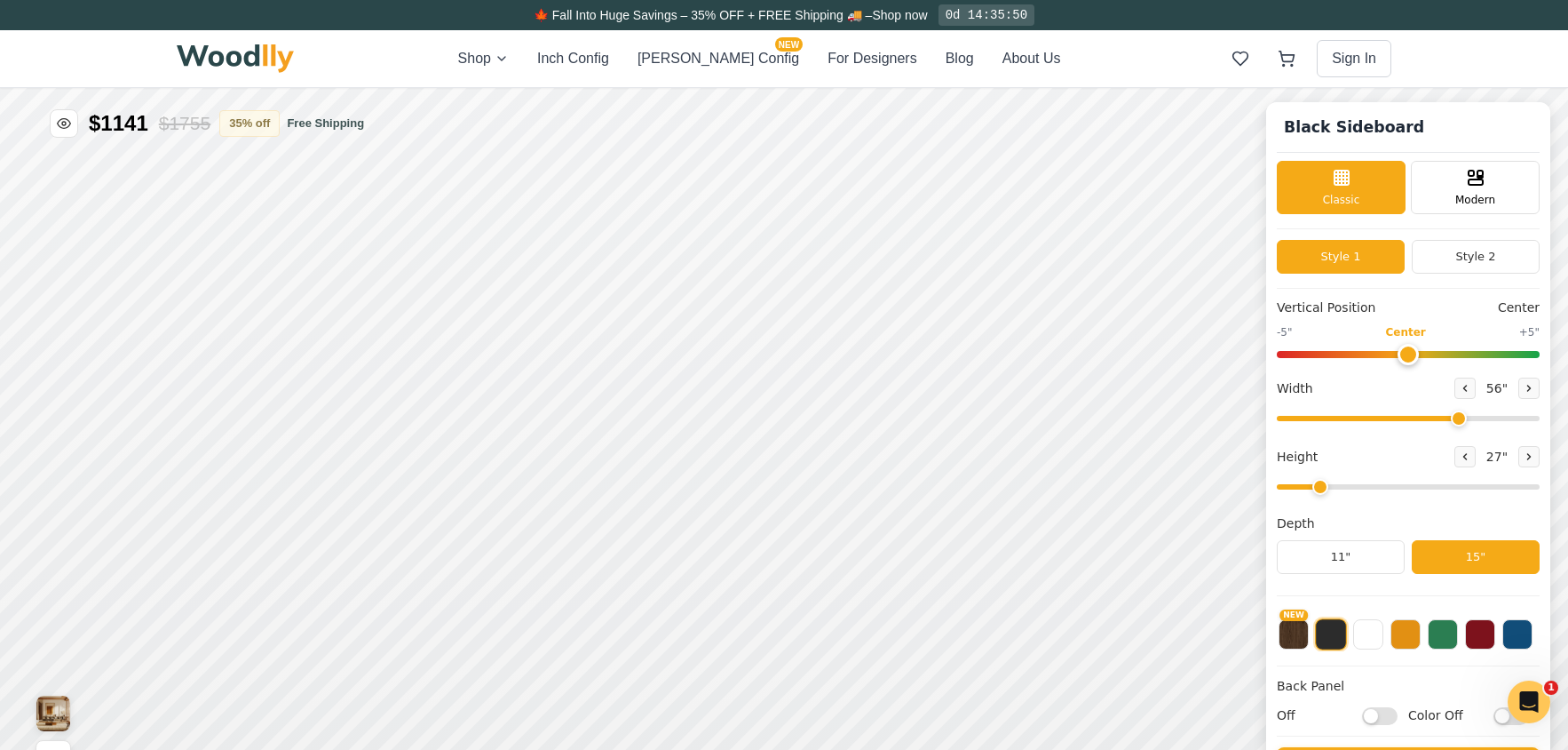
type input "56"
type input "2"
drag, startPoint x: 1446, startPoint y: 417, endPoint x: 1456, endPoint y: 419, distance: 10.2
type input "53"
click at [1456, 419] on input "range" at bounding box center [1408, 419] width 263 height 6
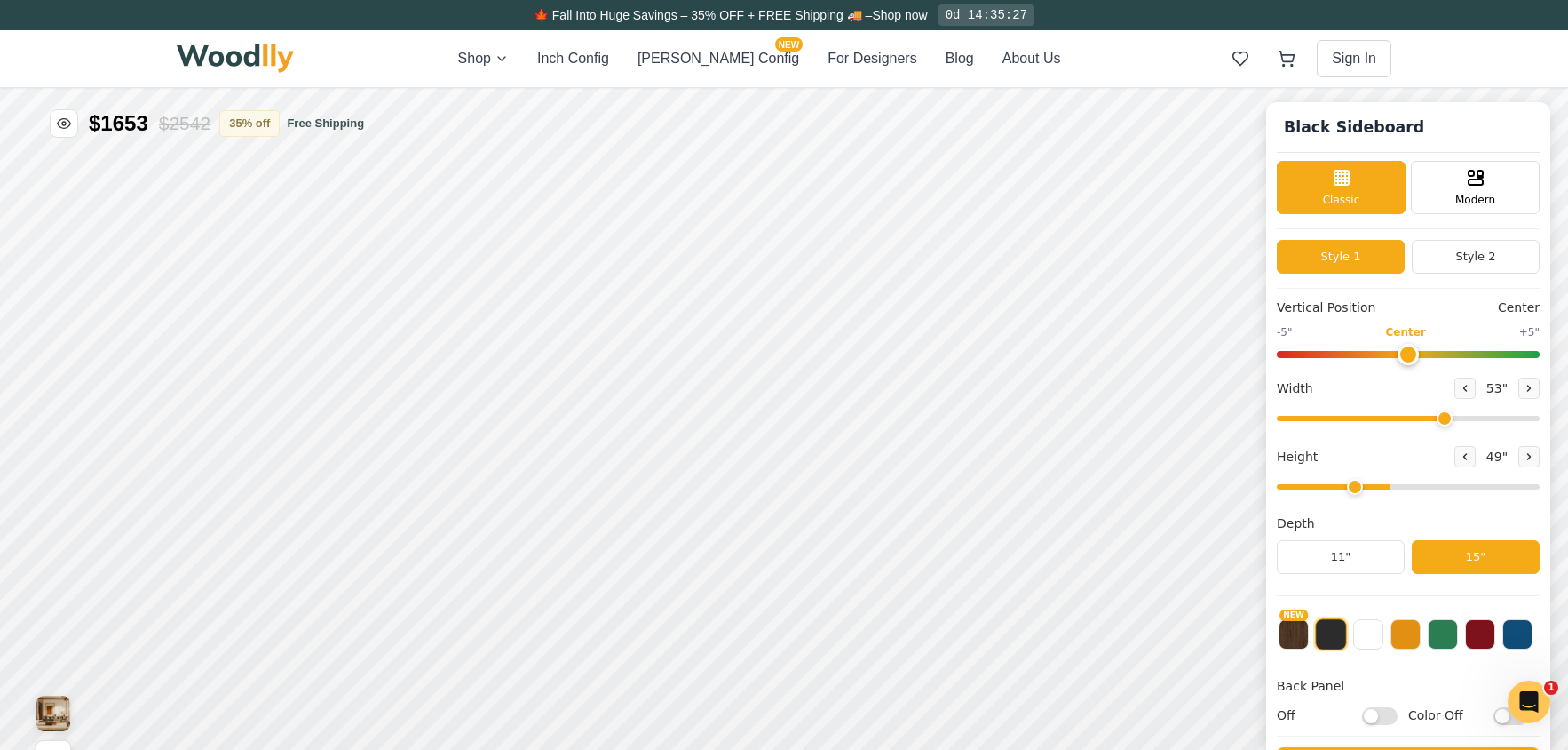
type input "2"
drag, startPoint x: 1367, startPoint y: 487, endPoint x: 1320, endPoint y: 495, distance: 47.7
click at [1320, 490] on input "range" at bounding box center [1408, 487] width 263 height 6
click at [271, 64] on img at bounding box center [235, 58] width 117 height 28
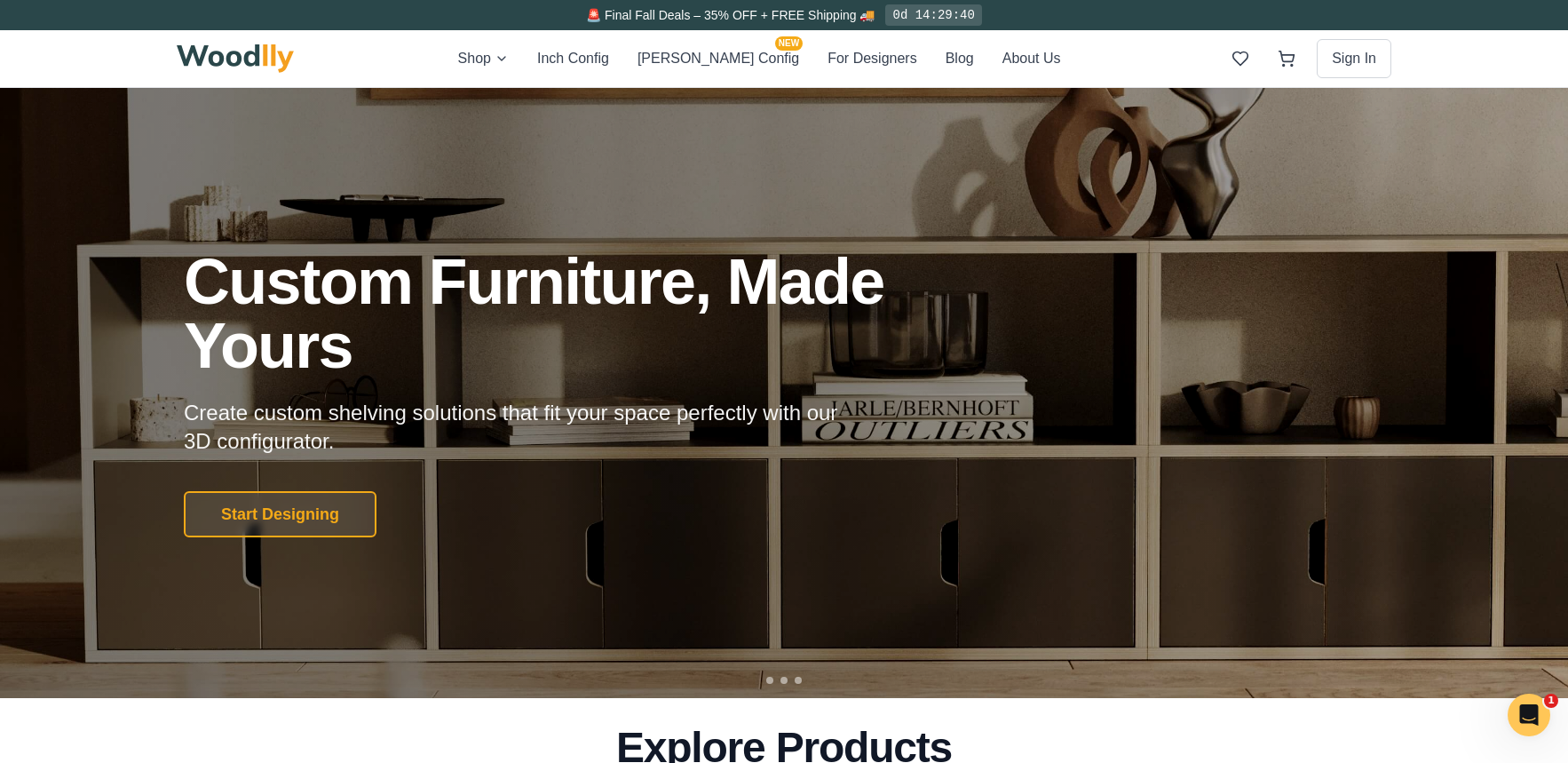
click at [230, 61] on img at bounding box center [235, 58] width 117 height 28
click at [1003, 58] on button "About Us" at bounding box center [1032, 58] width 59 height 23
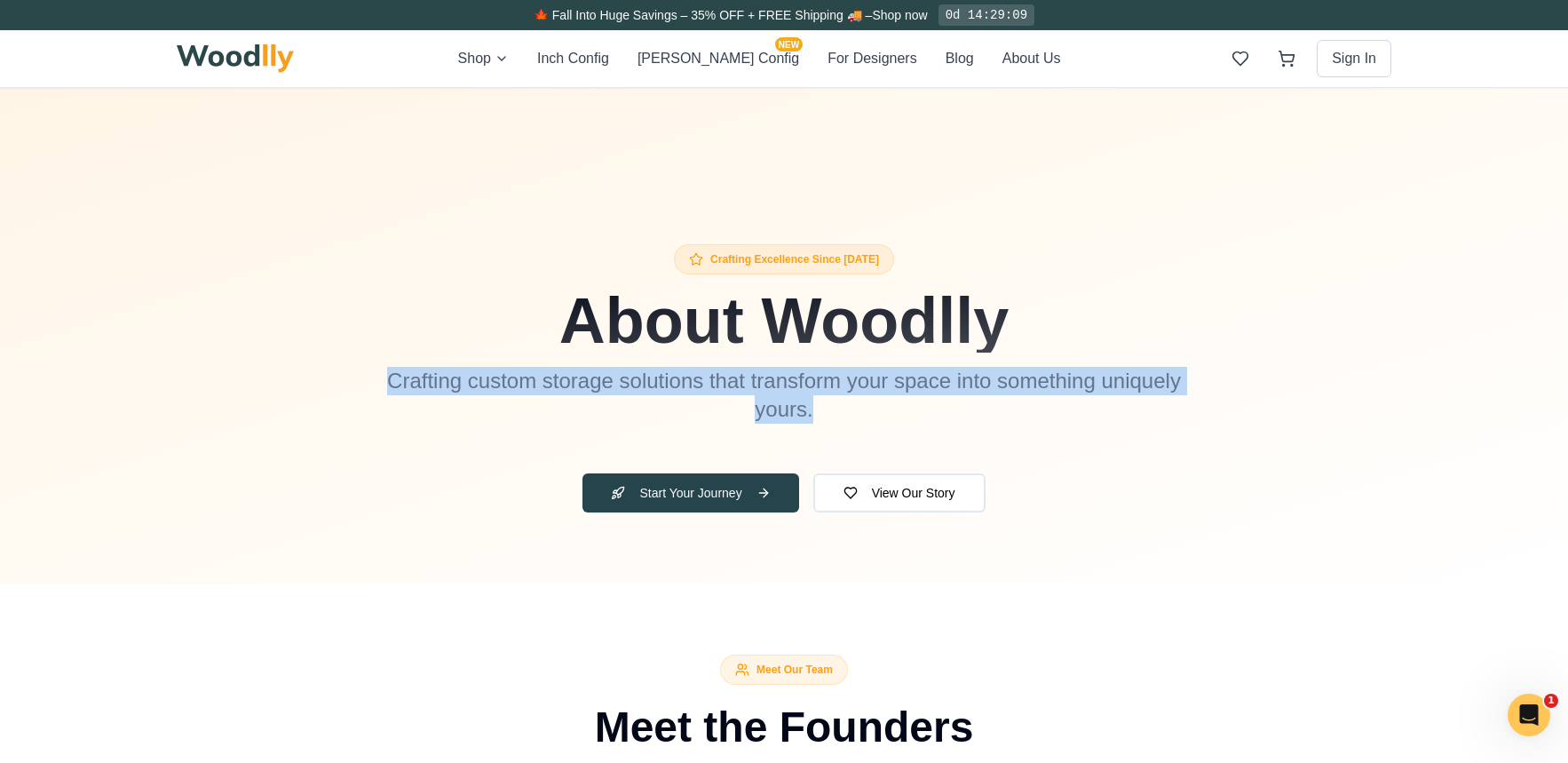
drag, startPoint x: 391, startPoint y: 386, endPoint x: 821, endPoint y: 399, distance: 430.2
click at [821, 399] on p "Crafting custom storage solutions that transform your space into something uniq…" at bounding box center [784, 395] width 796 height 57
copy p "Crafting custom storage solutions that transform your space into something uniq…"
click at [267, 68] on img at bounding box center [235, 58] width 117 height 28
